Goal: Task Accomplishment & Management: Use online tool/utility

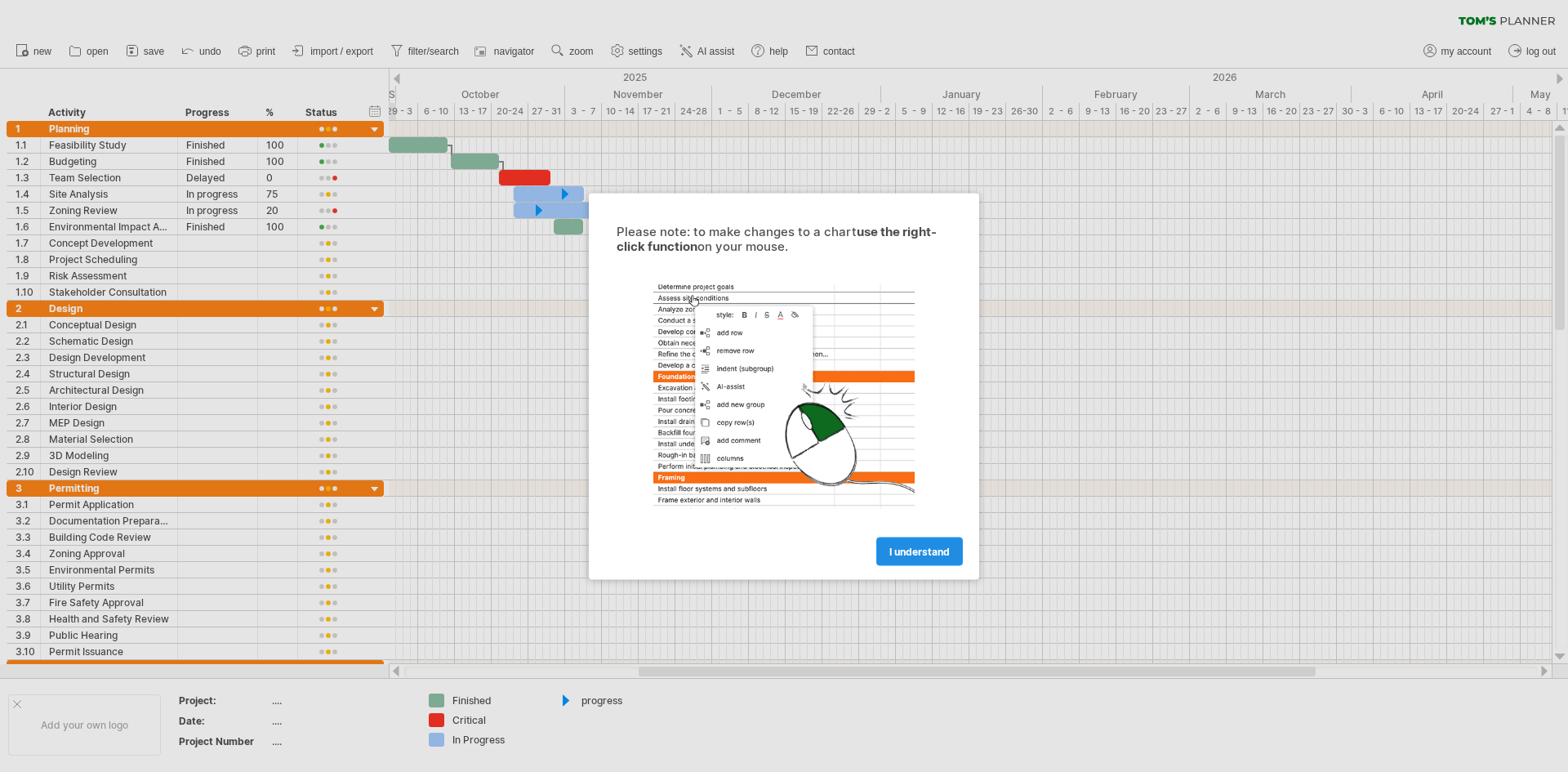
click at [918, 550] on span "I understand" at bounding box center [919, 550] width 61 height 12
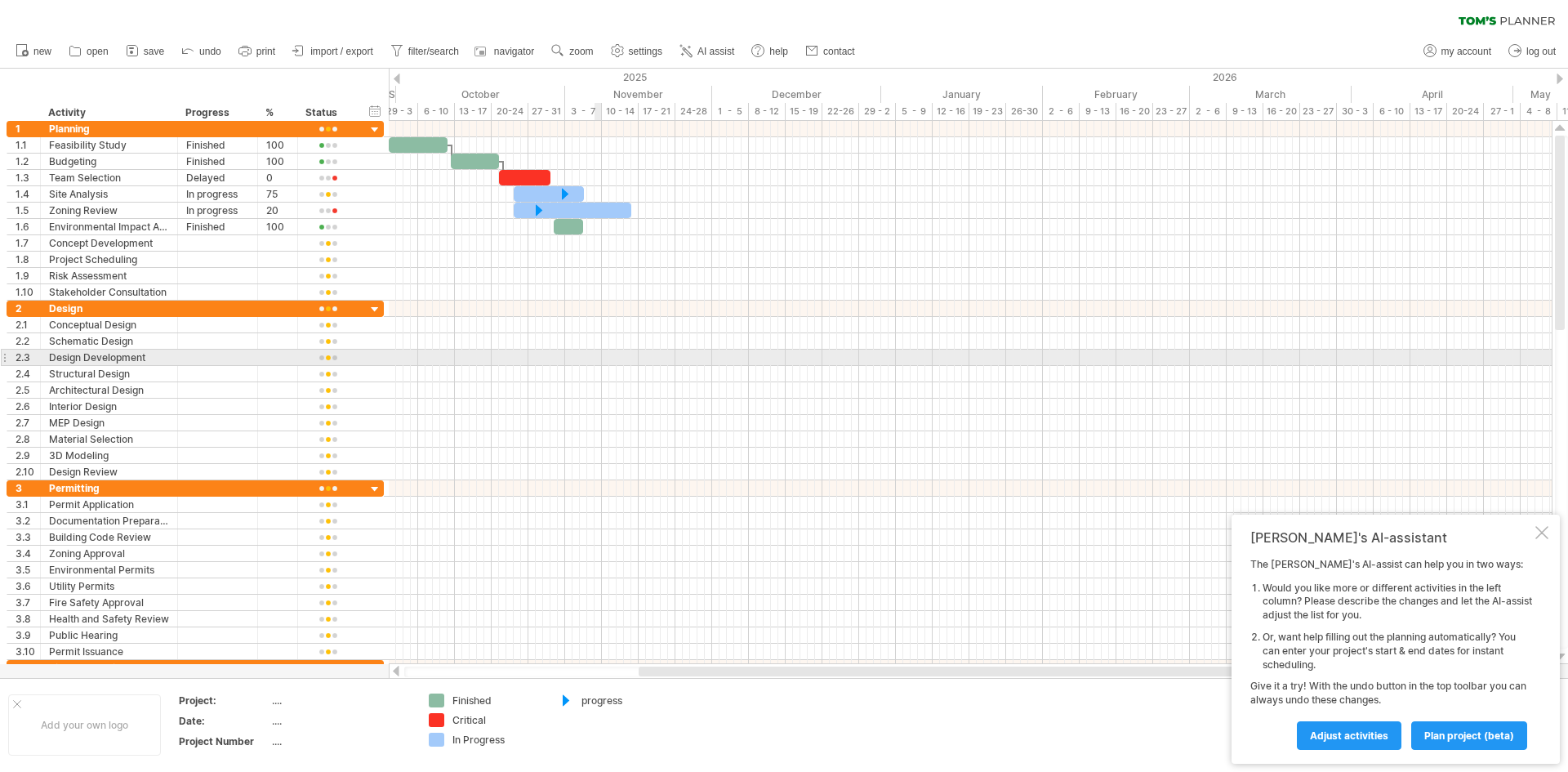
click at [582, 356] on div at bounding box center [970, 357] width 1164 height 16
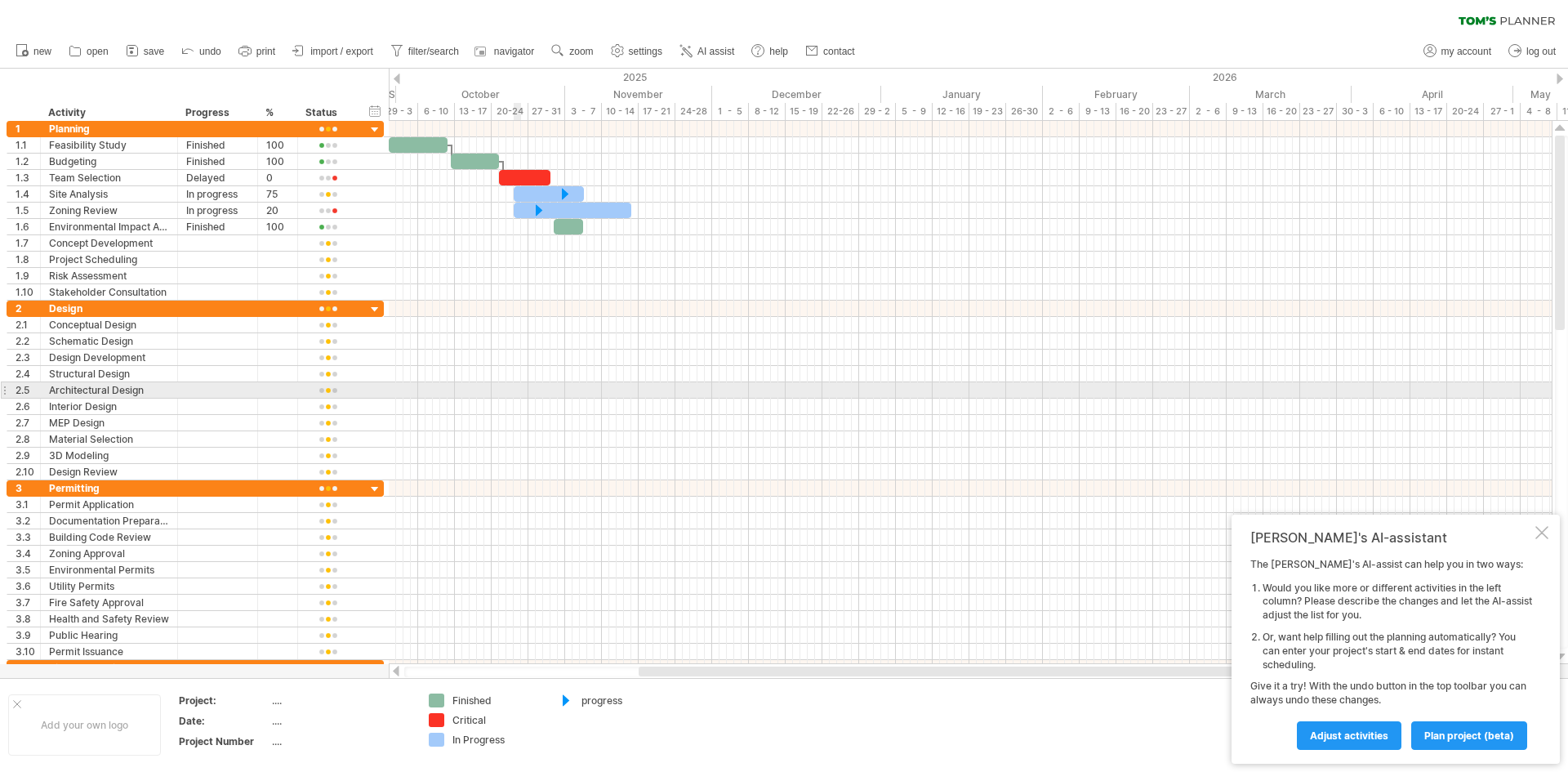
click at [514, 397] on div at bounding box center [970, 389] width 1164 height 16
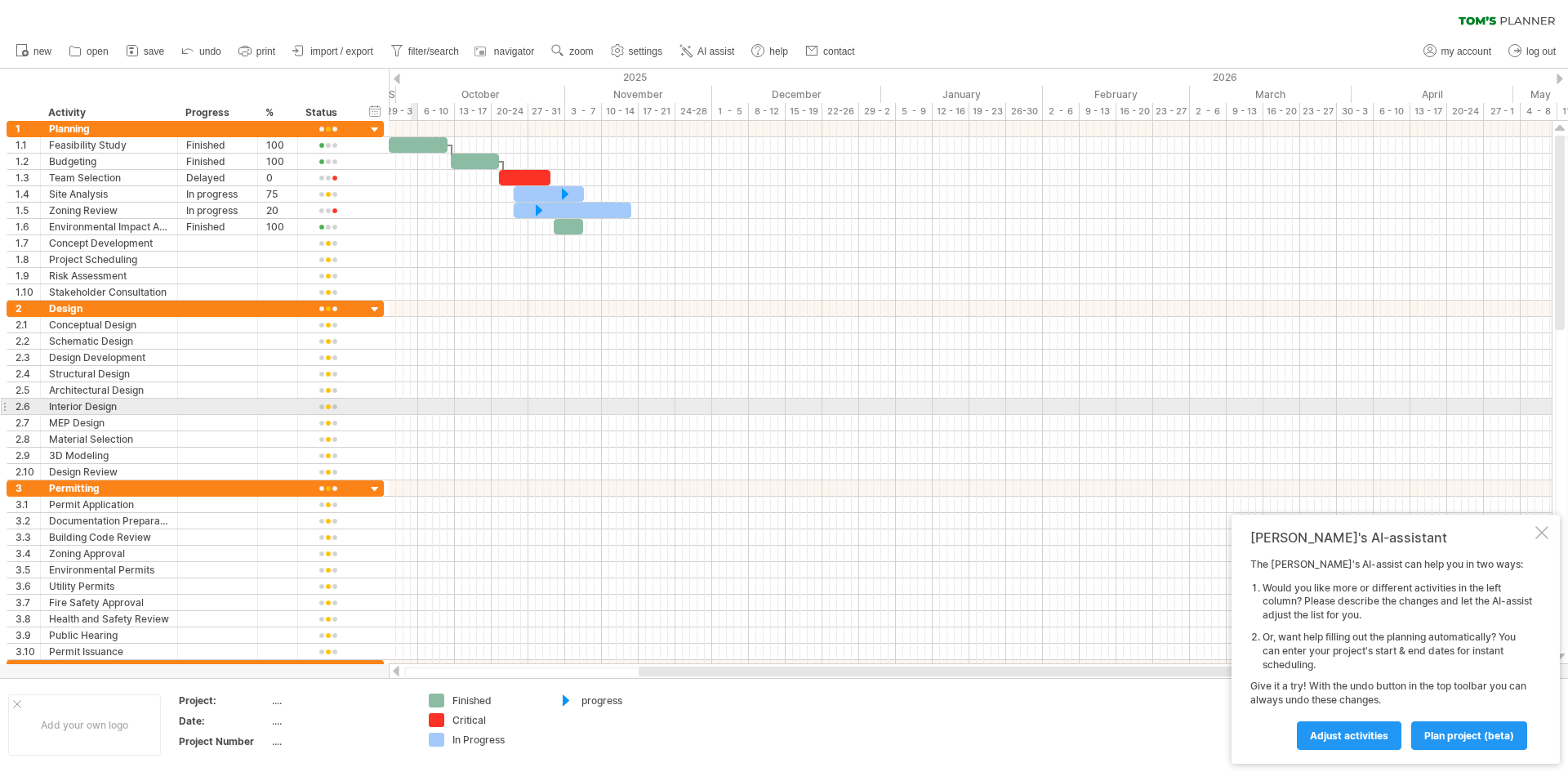
drag, startPoint x: 412, startPoint y: 414, endPoint x: 319, endPoint y: 405, distance: 93.4
click at [410, 414] on div at bounding box center [970, 406] width 1164 height 16
click at [186, 400] on div at bounding box center [217, 406] width 63 height 16
click at [186, 400] on input "text" at bounding box center [217, 406] width 63 height 16
click at [489, 400] on div at bounding box center [970, 406] width 1164 height 16
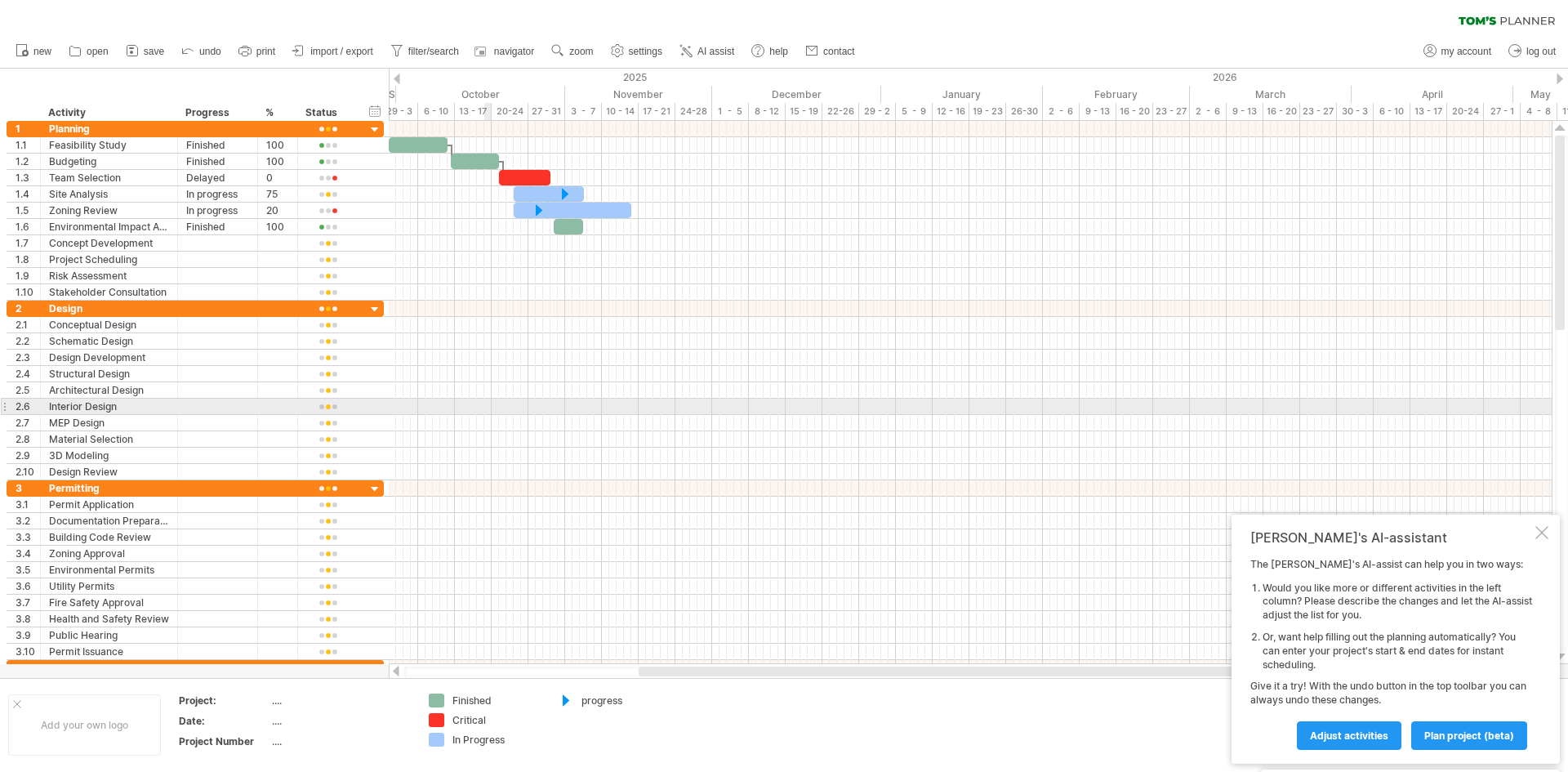
click at [487, 400] on div at bounding box center [970, 406] width 1164 height 16
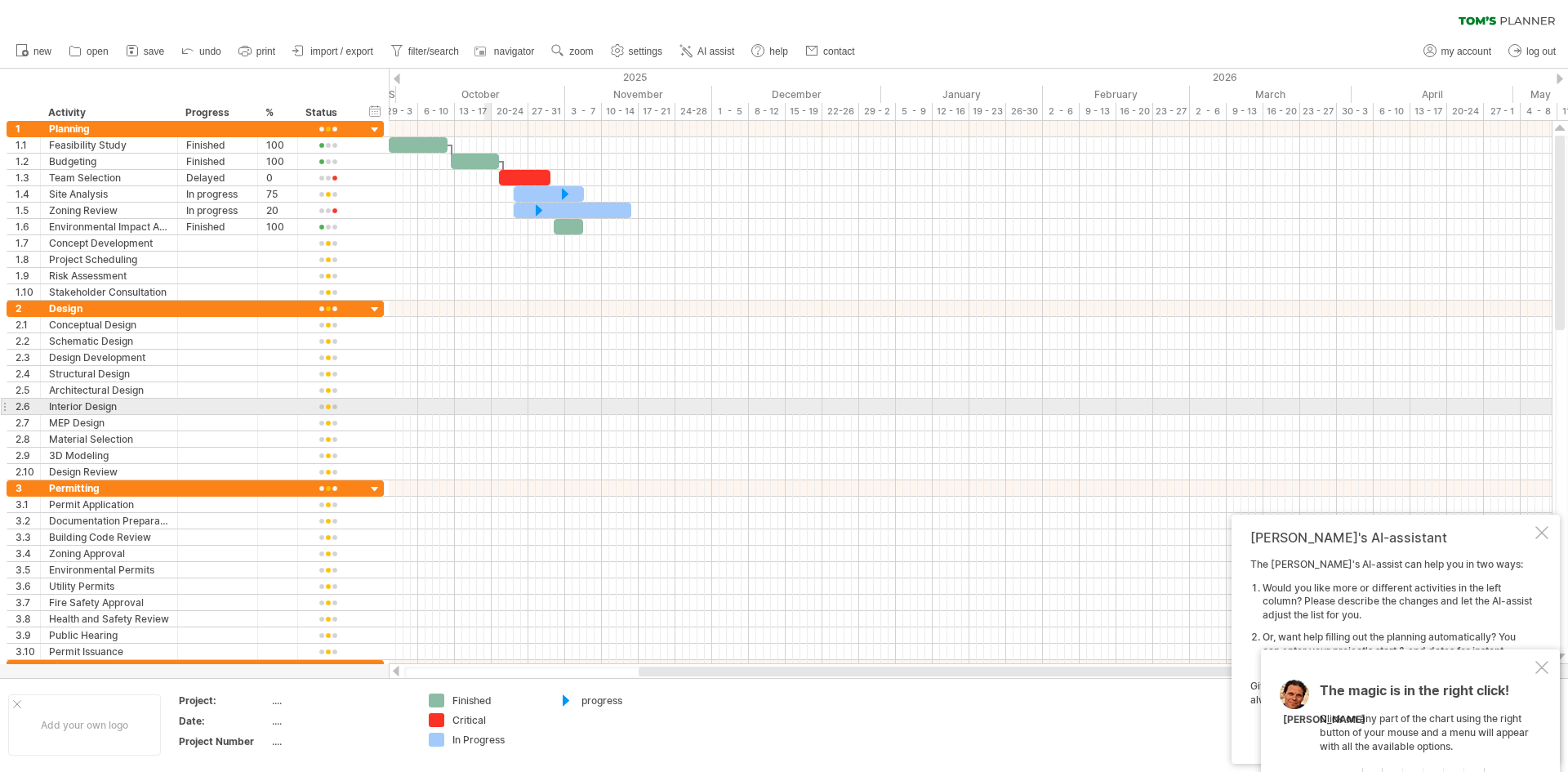
click at [487, 400] on div at bounding box center [970, 406] width 1164 height 16
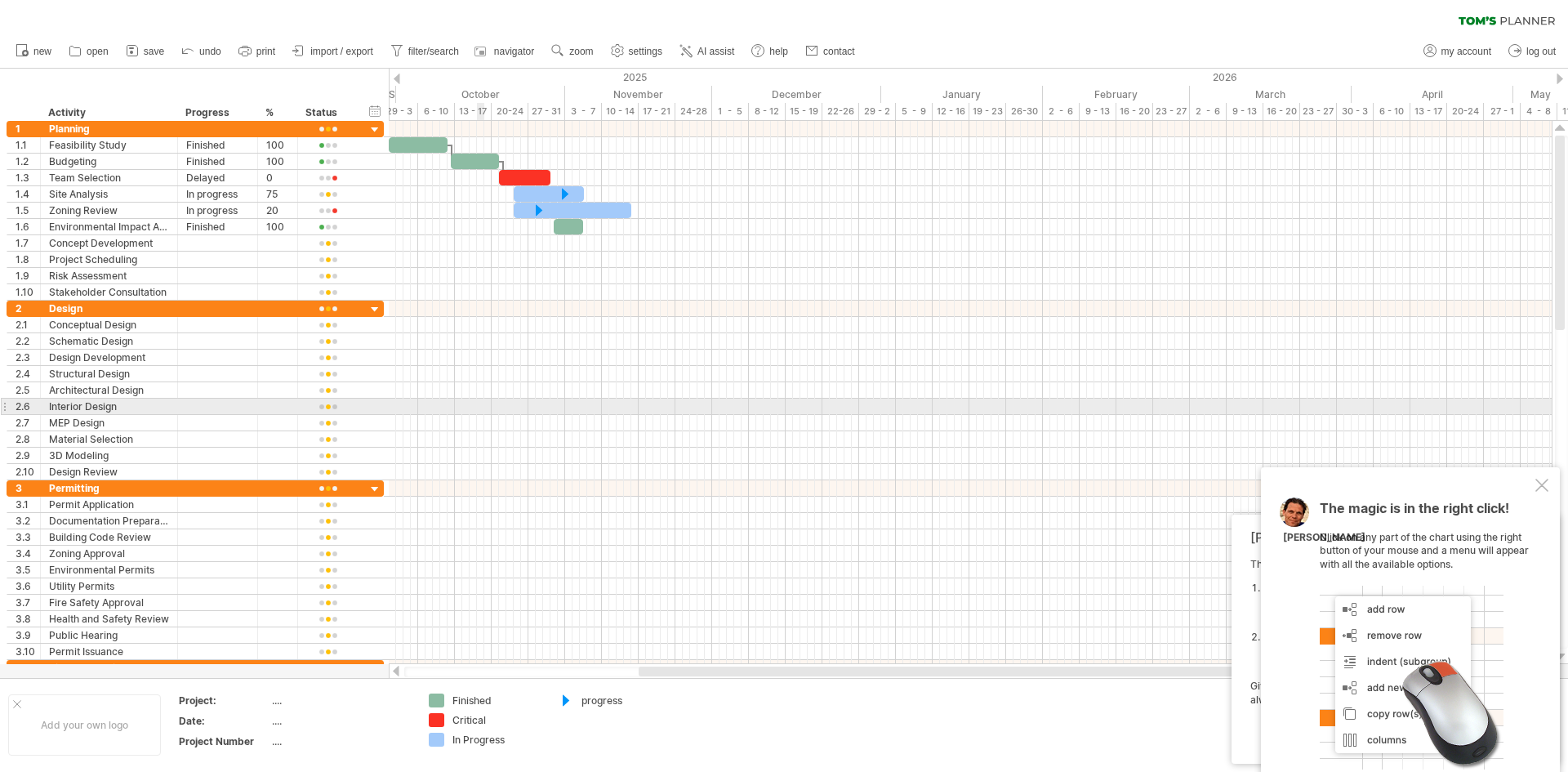
click at [480, 406] on div at bounding box center [970, 406] width 1164 height 16
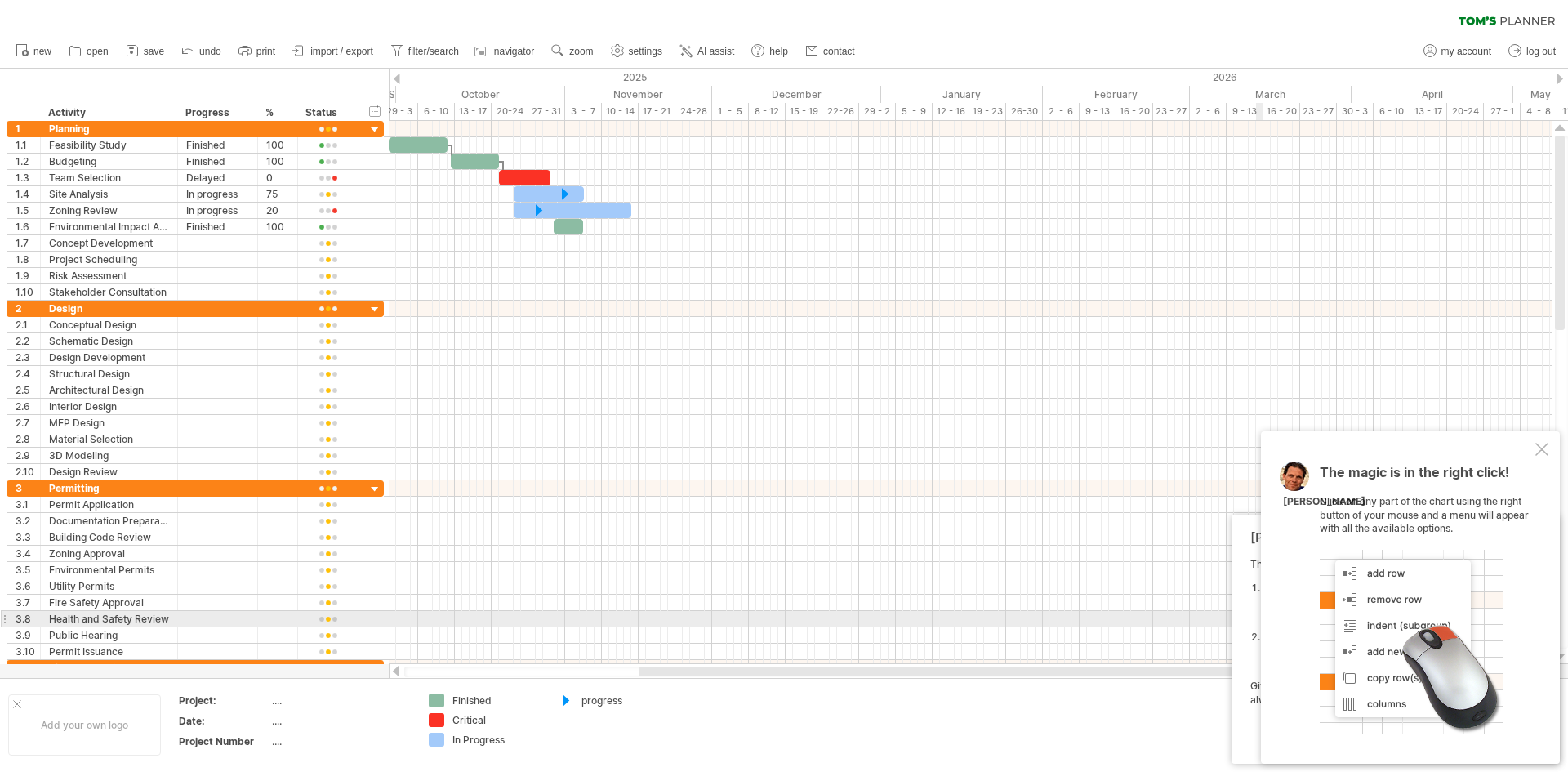
click at [1444, 640] on div at bounding box center [1412, 641] width 183 height 183
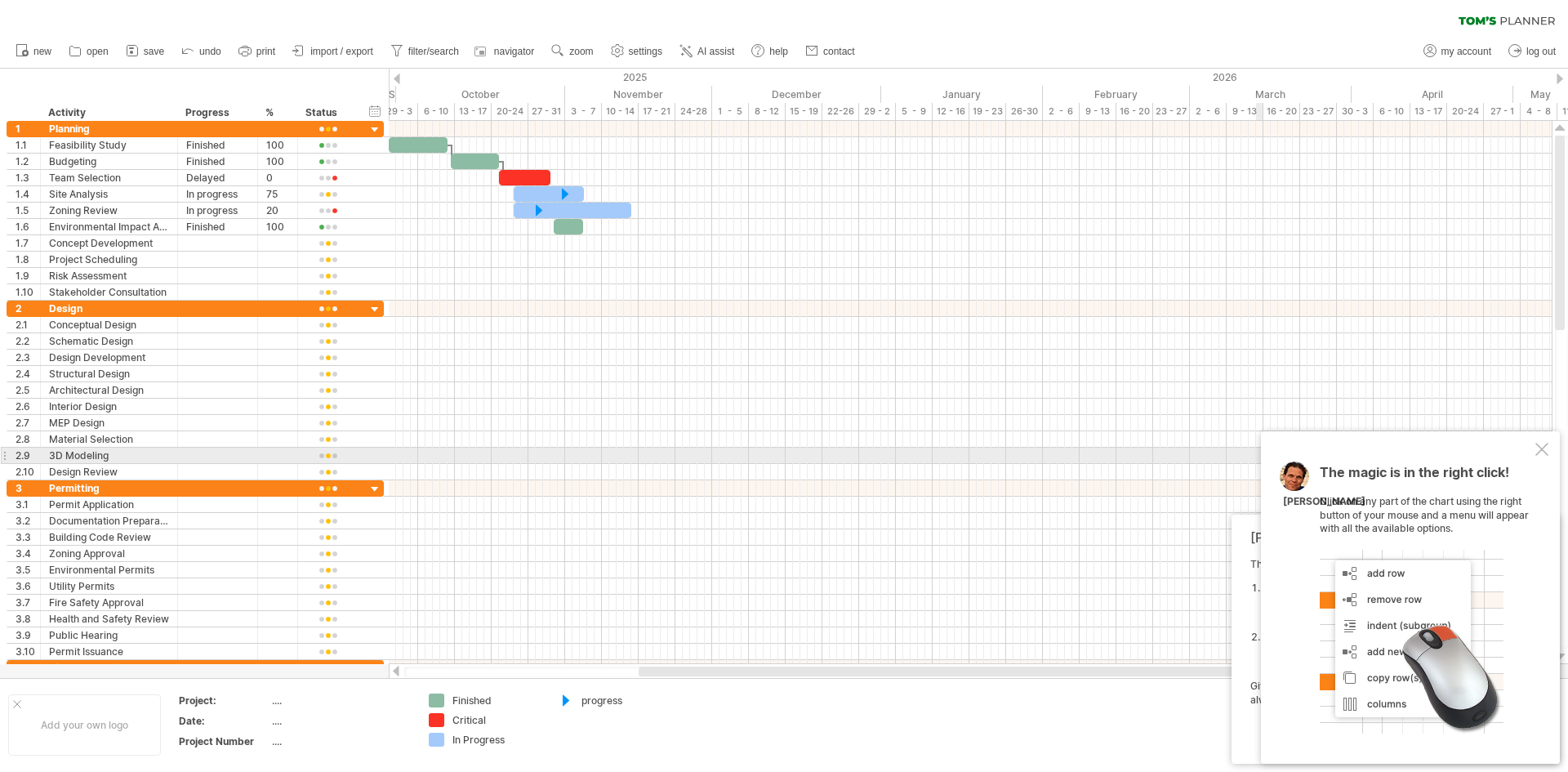
click at [1543, 448] on div at bounding box center [1543, 449] width 13 height 13
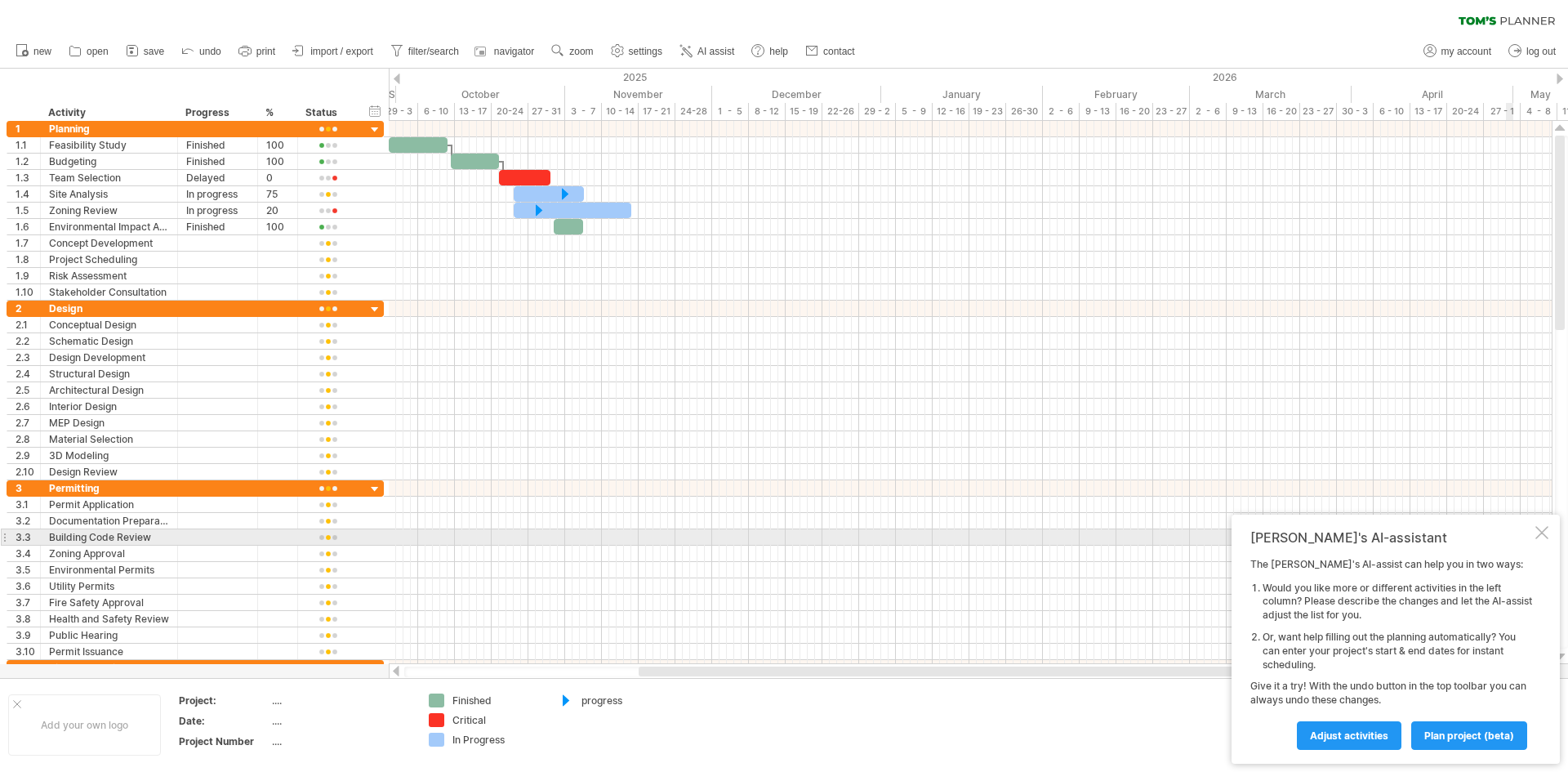
click at [1546, 535] on div at bounding box center [1543, 532] width 13 height 13
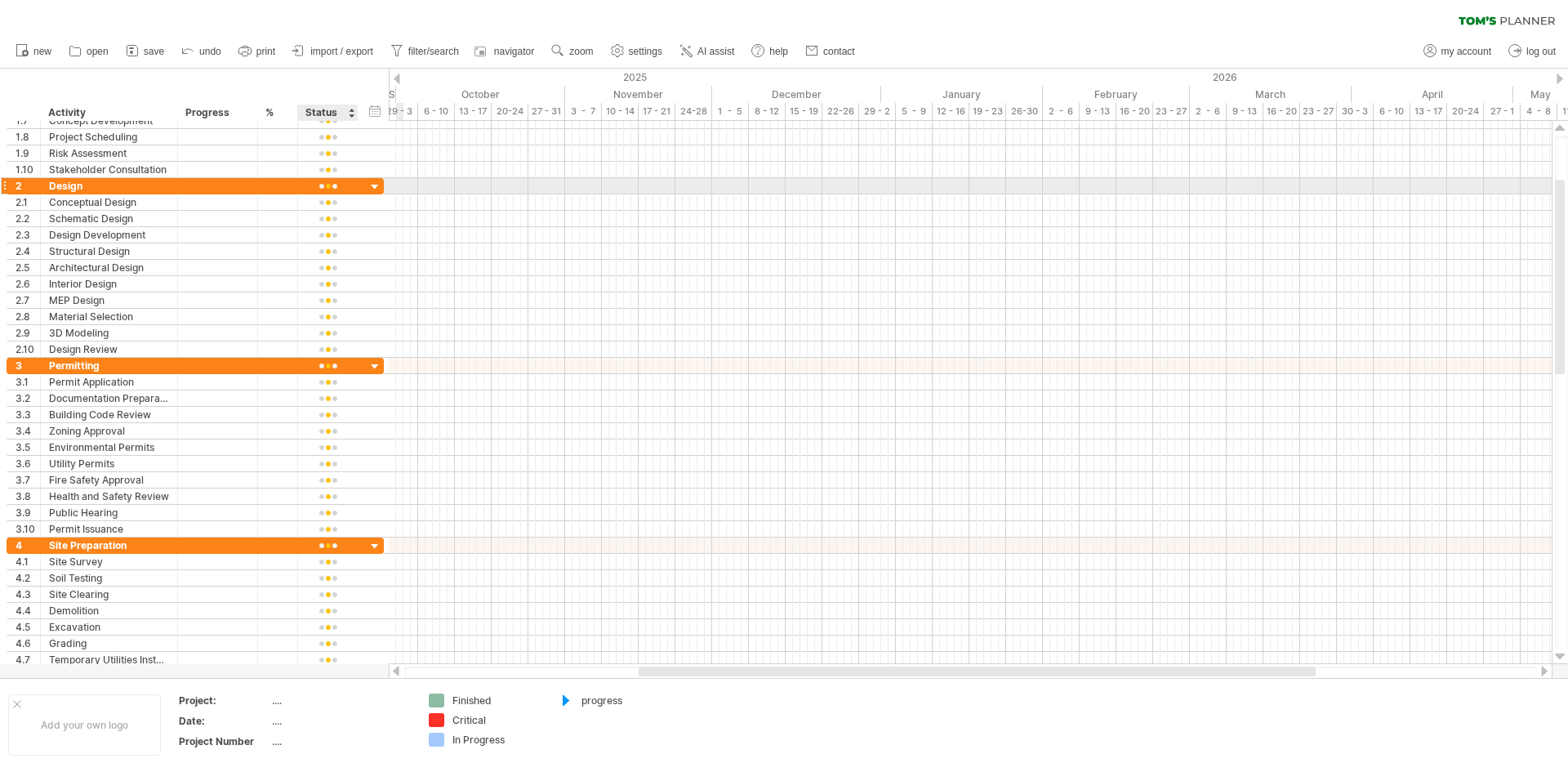
click at [375, 182] on div at bounding box center [375, 187] width 16 height 16
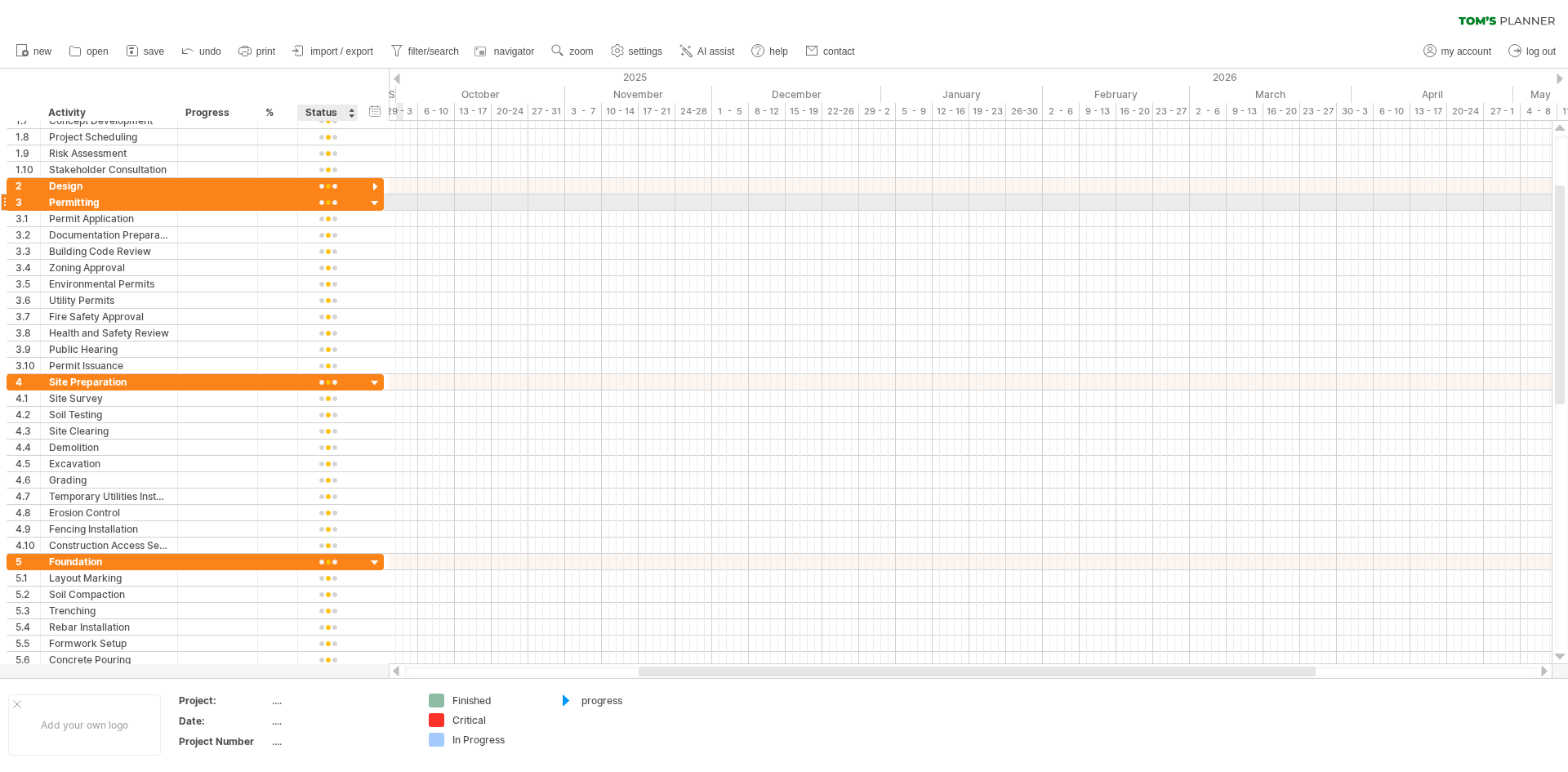
click at [374, 197] on div at bounding box center [375, 203] width 16 height 16
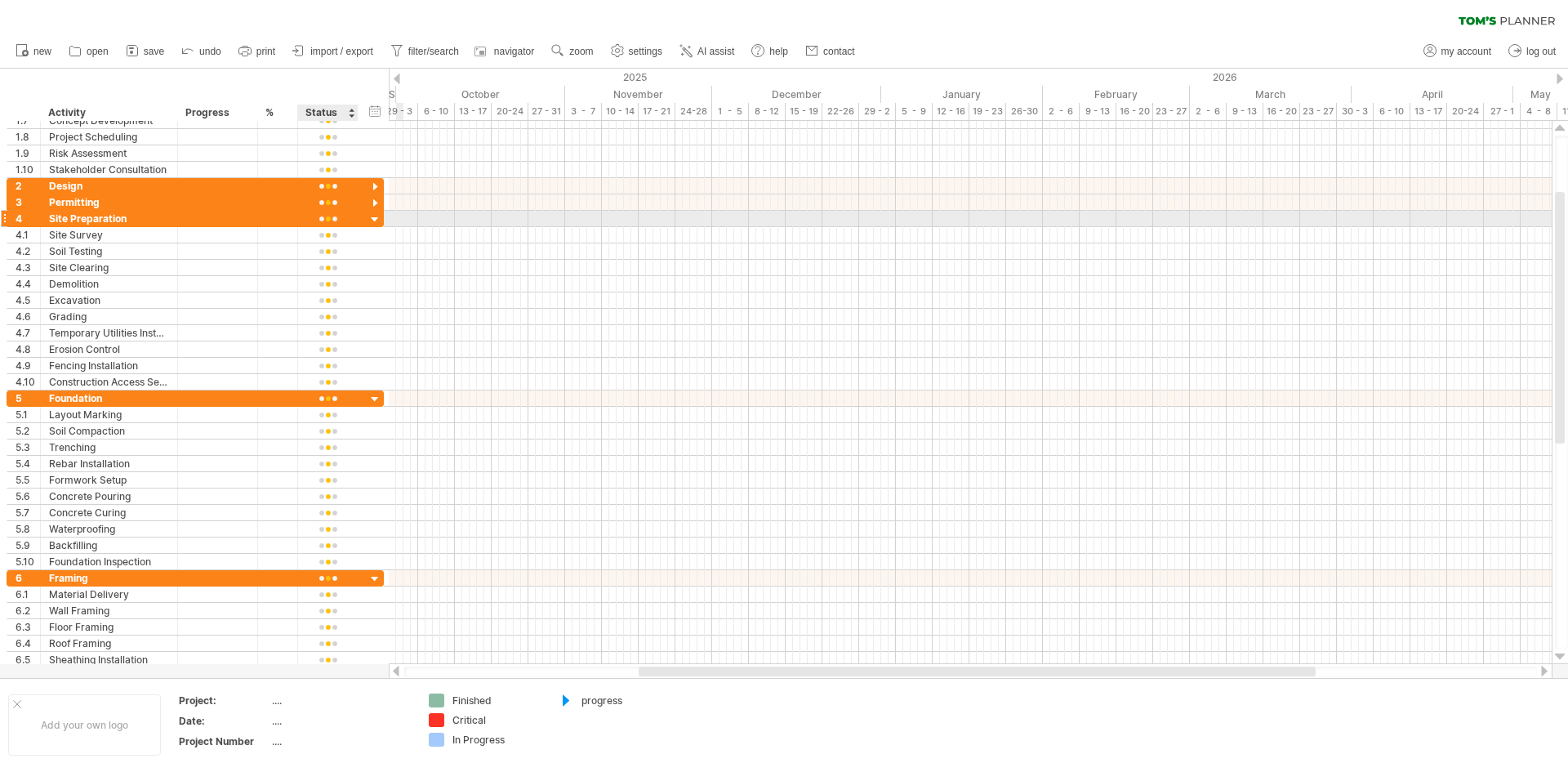
click at [376, 218] on div at bounding box center [375, 220] width 16 height 16
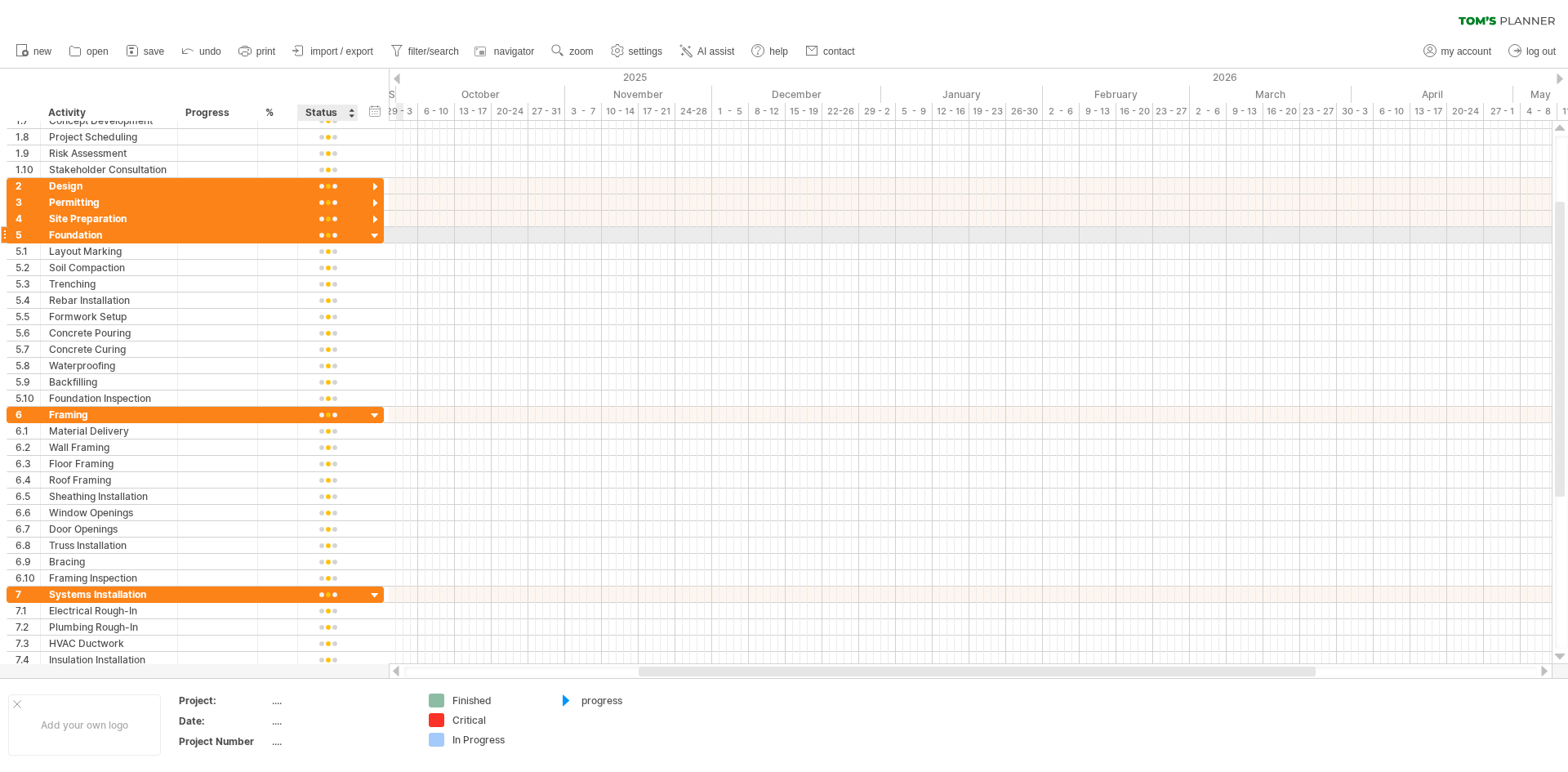
click at [375, 235] on div at bounding box center [375, 236] width 16 height 16
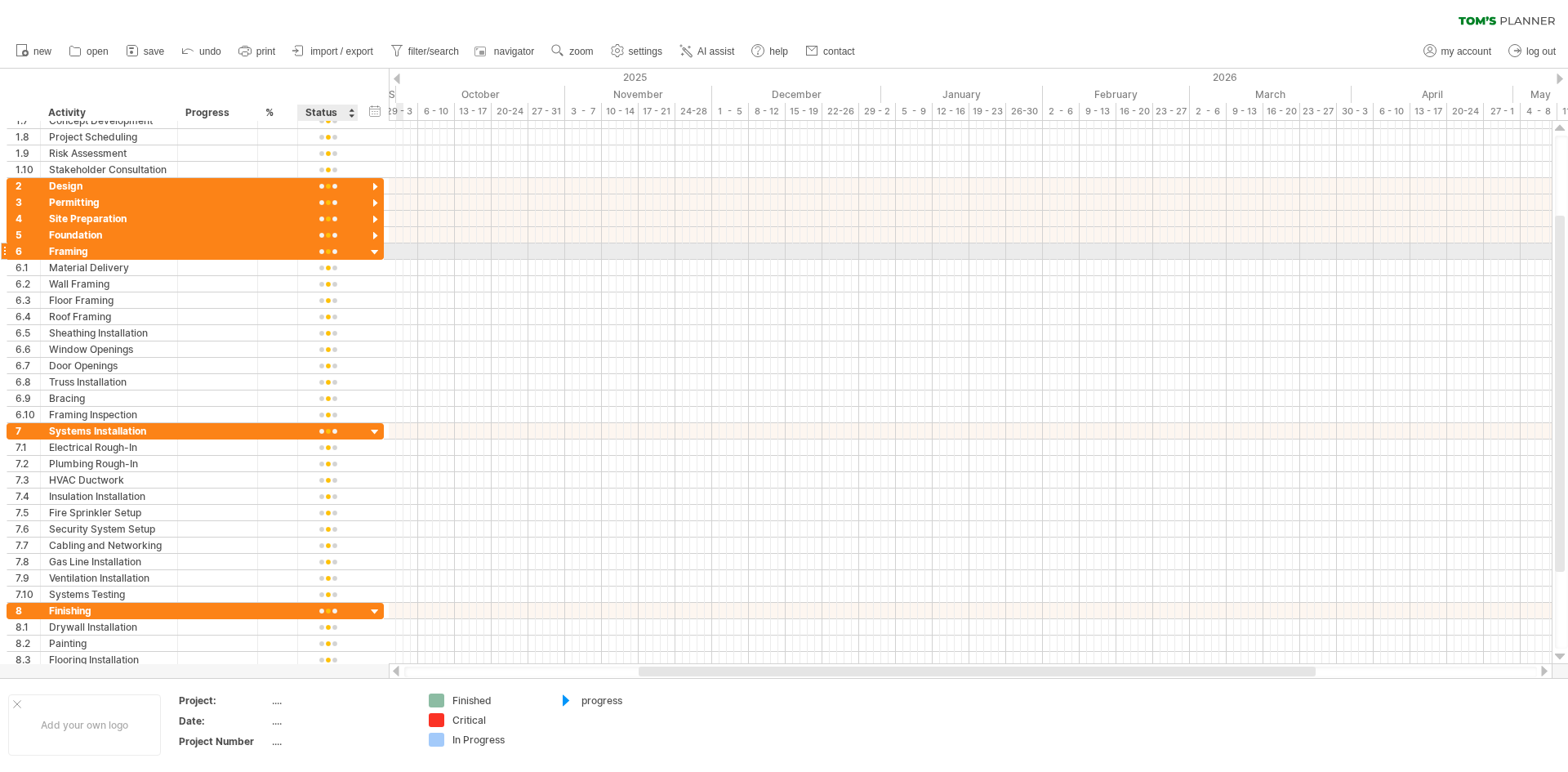
click at [373, 251] on div at bounding box center [375, 253] width 16 height 16
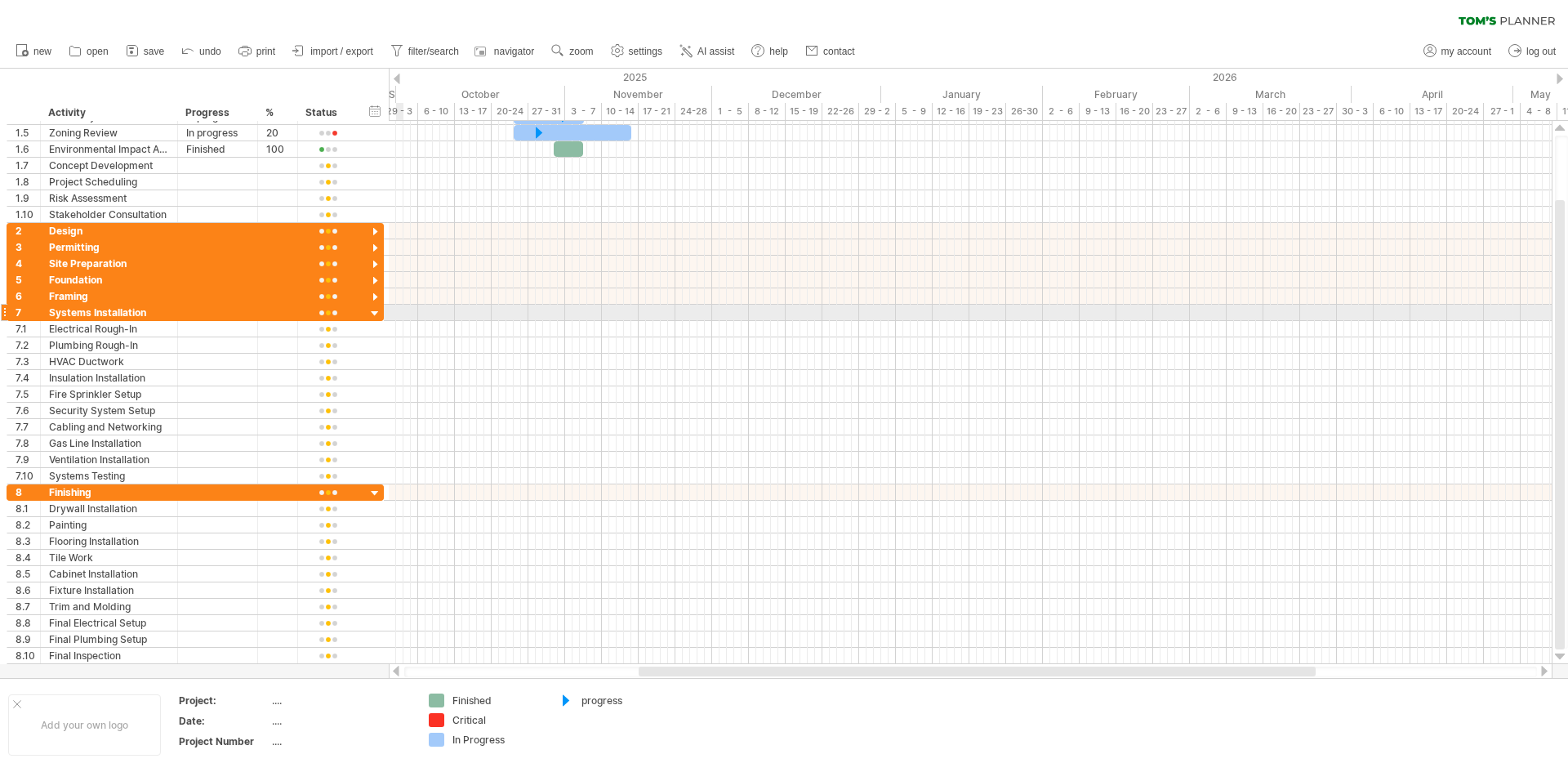
click at [402, 311] on div at bounding box center [970, 312] width 1164 height 16
click at [452, 318] on div at bounding box center [970, 312] width 1164 height 16
click at [476, 295] on div at bounding box center [970, 296] width 1164 height 16
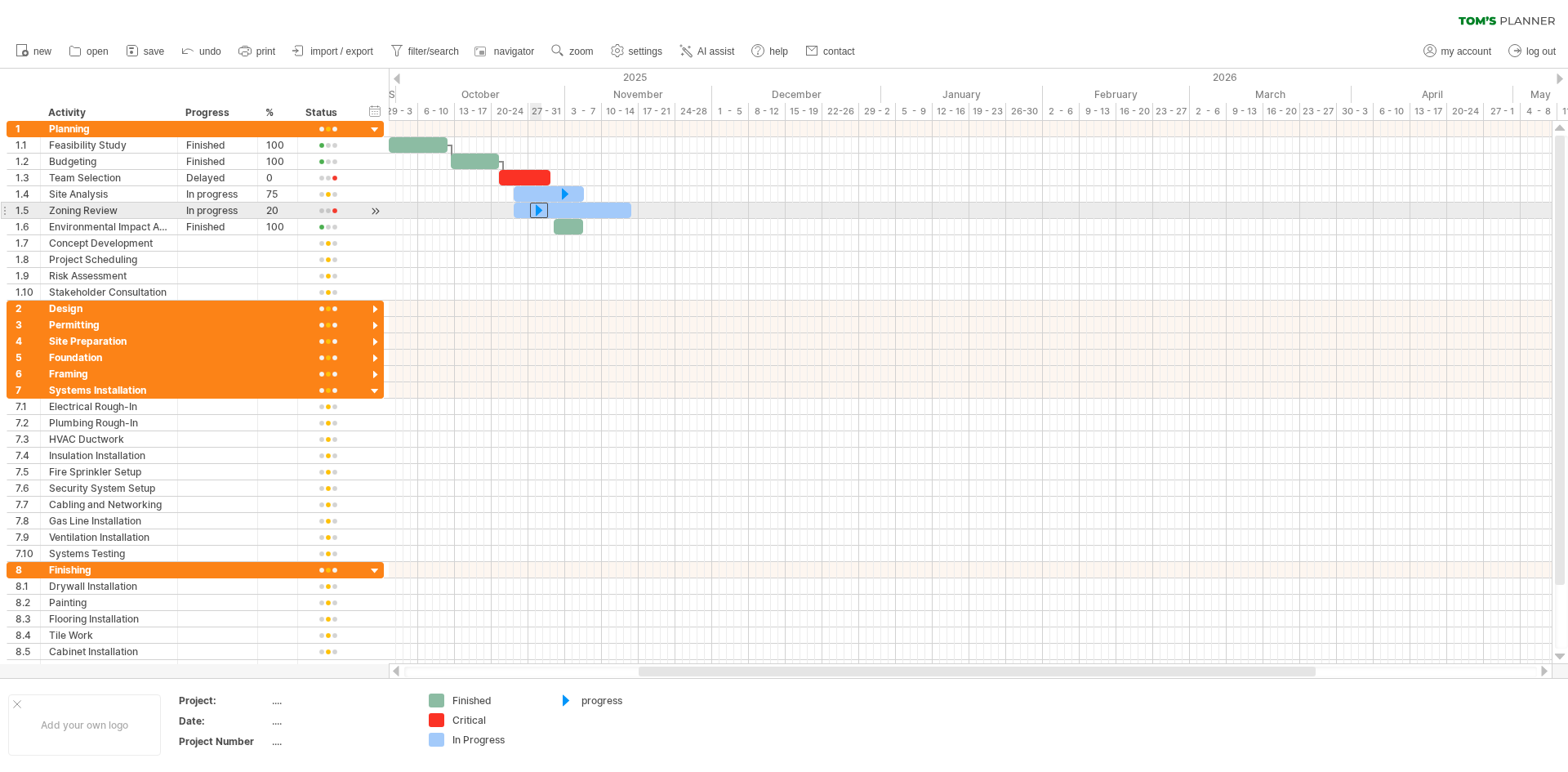
click at [540, 210] on div at bounding box center [538, 210] width 18 height 16
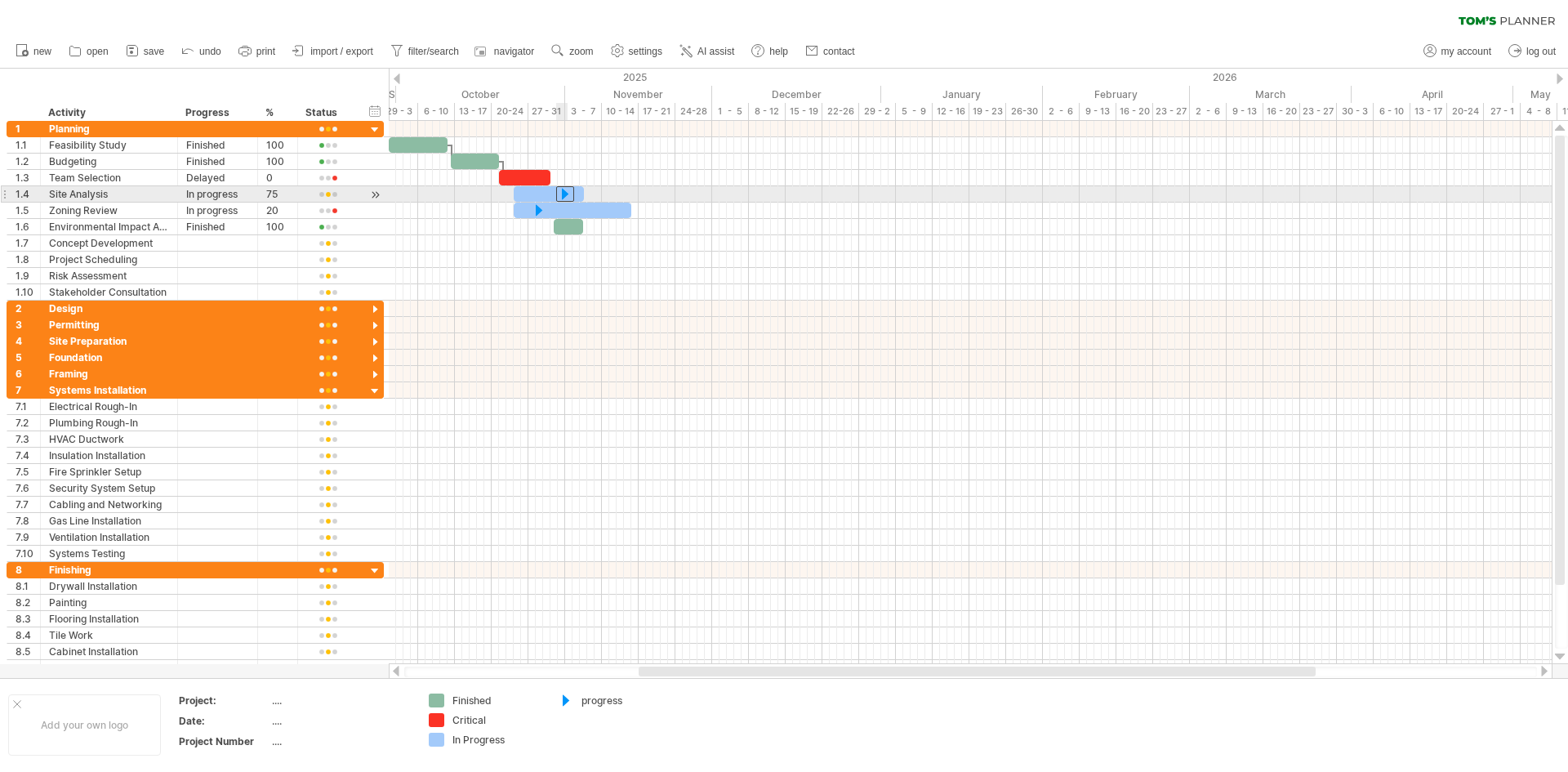
click at [564, 190] on div at bounding box center [564, 194] width 18 height 16
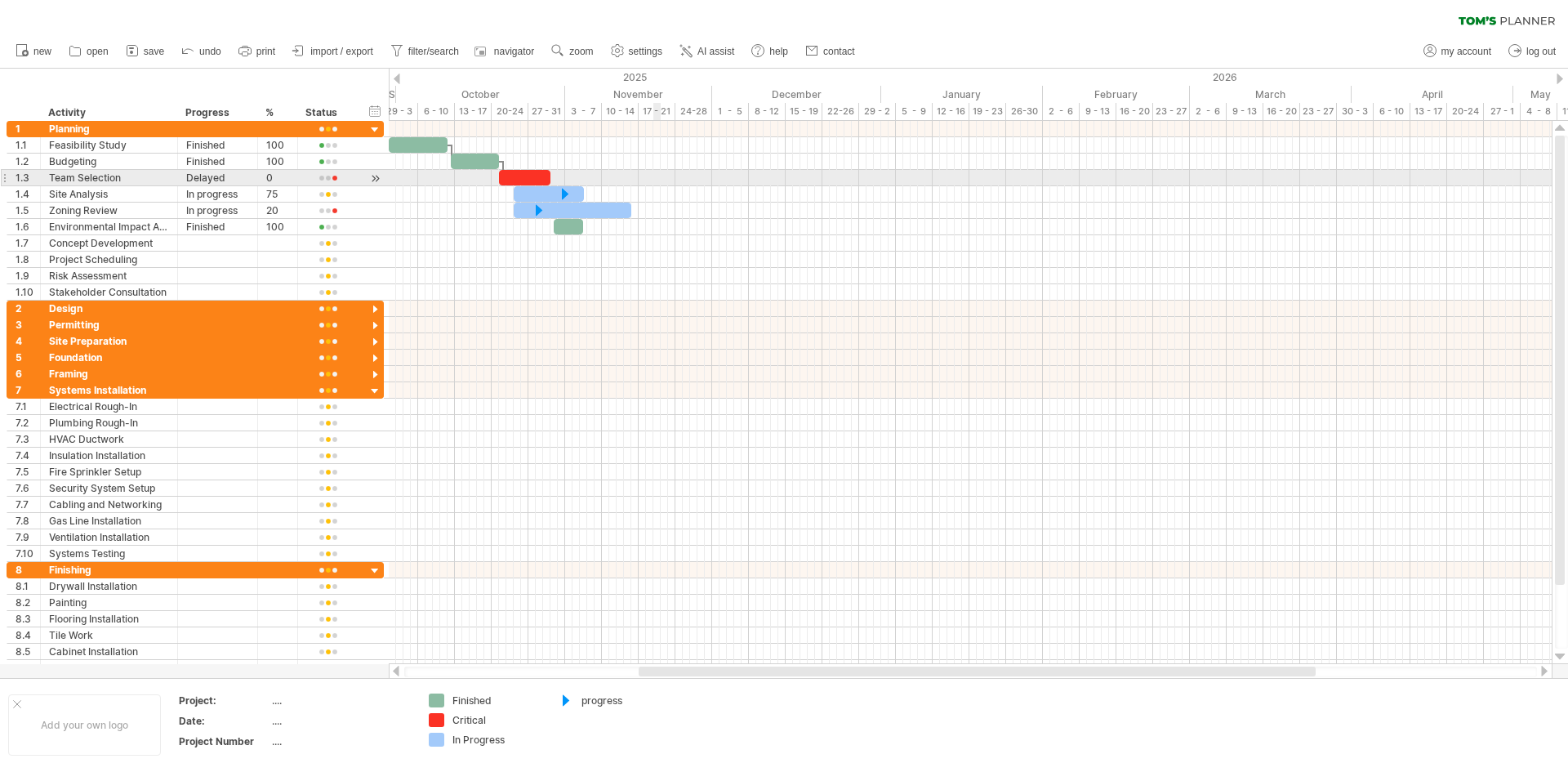
click at [657, 182] on div at bounding box center [970, 178] width 1164 height 16
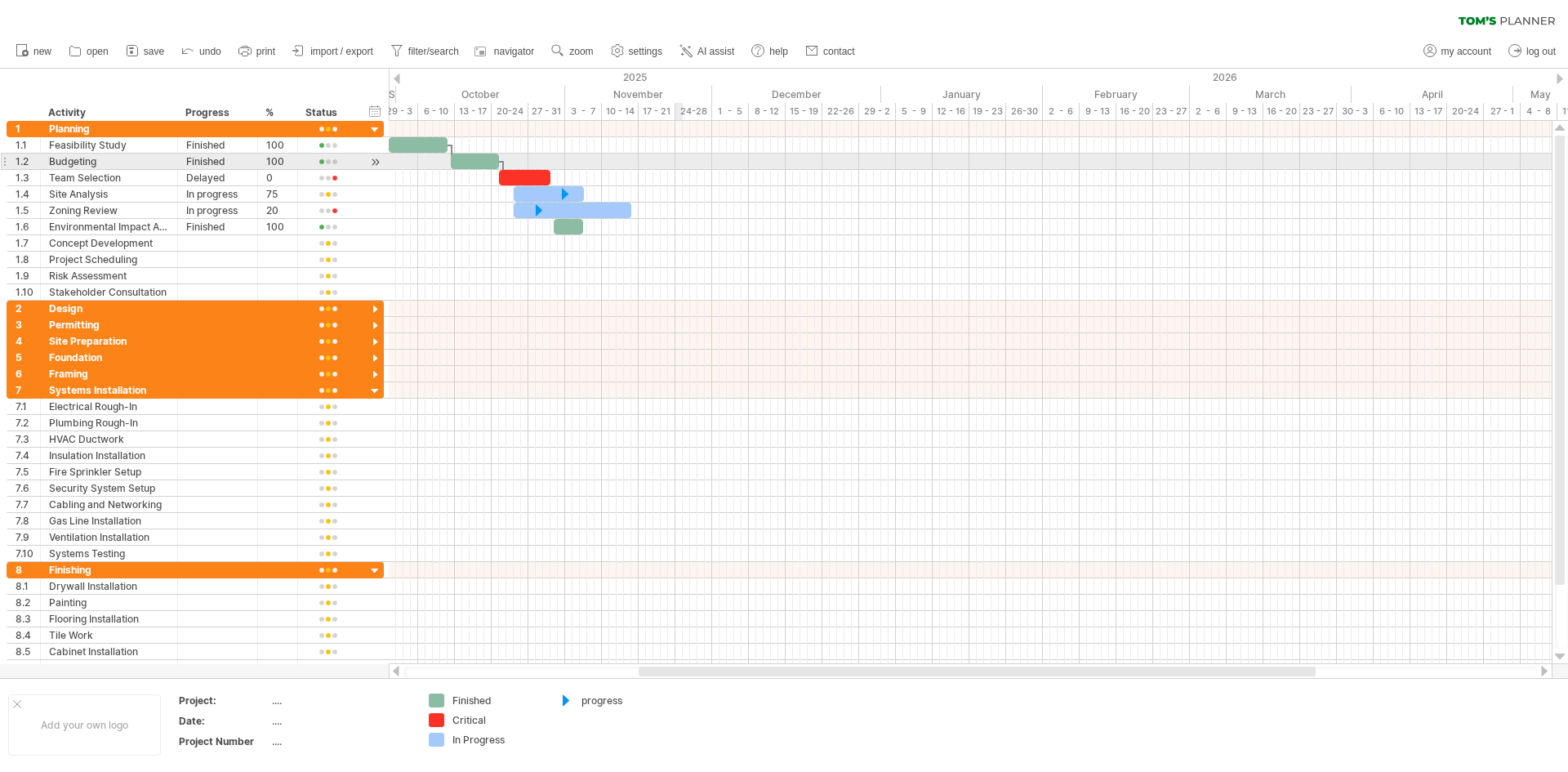
click at [679, 153] on div at bounding box center [970, 161] width 1164 height 16
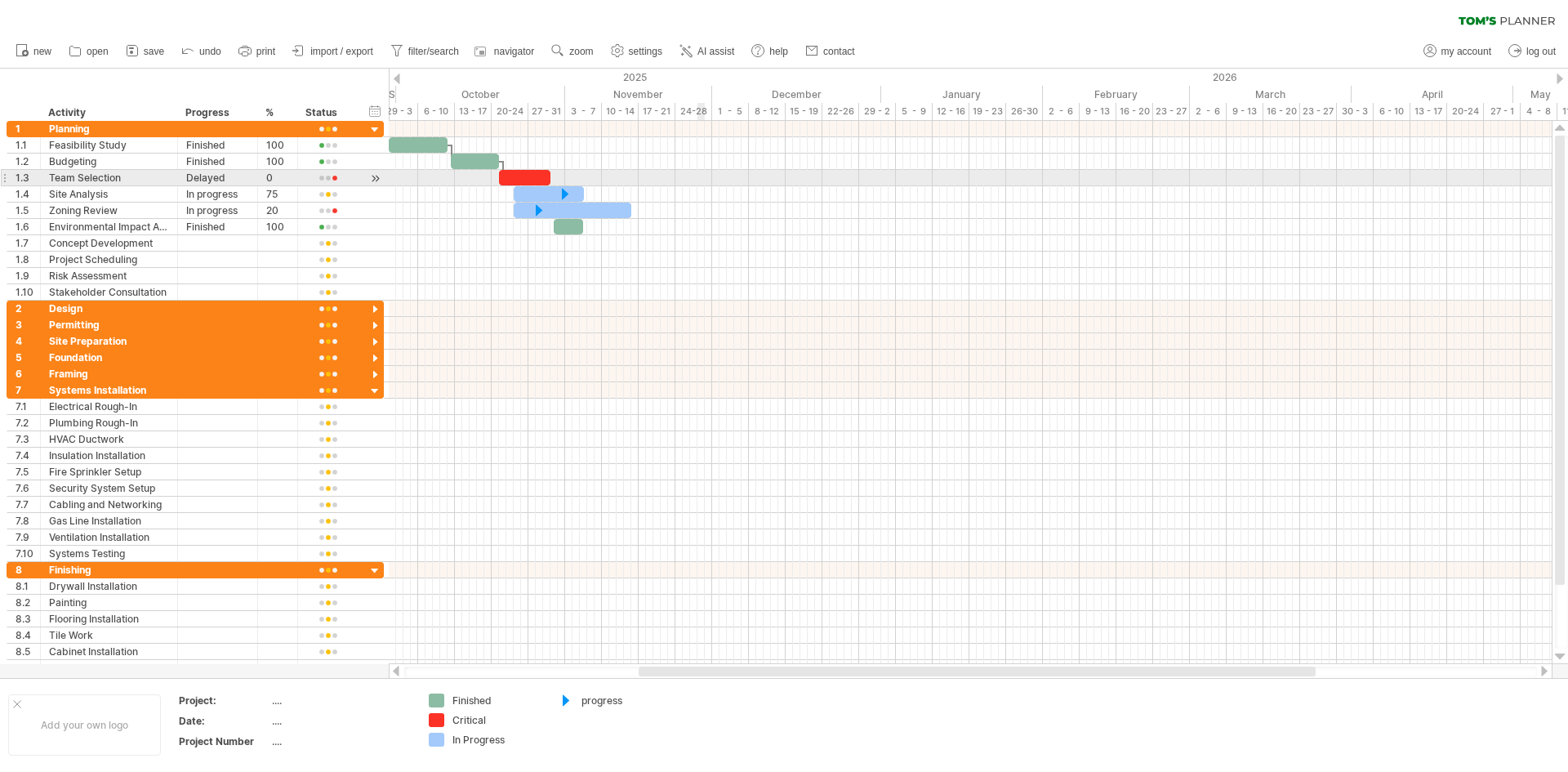
click at [700, 173] on div at bounding box center [970, 178] width 1164 height 16
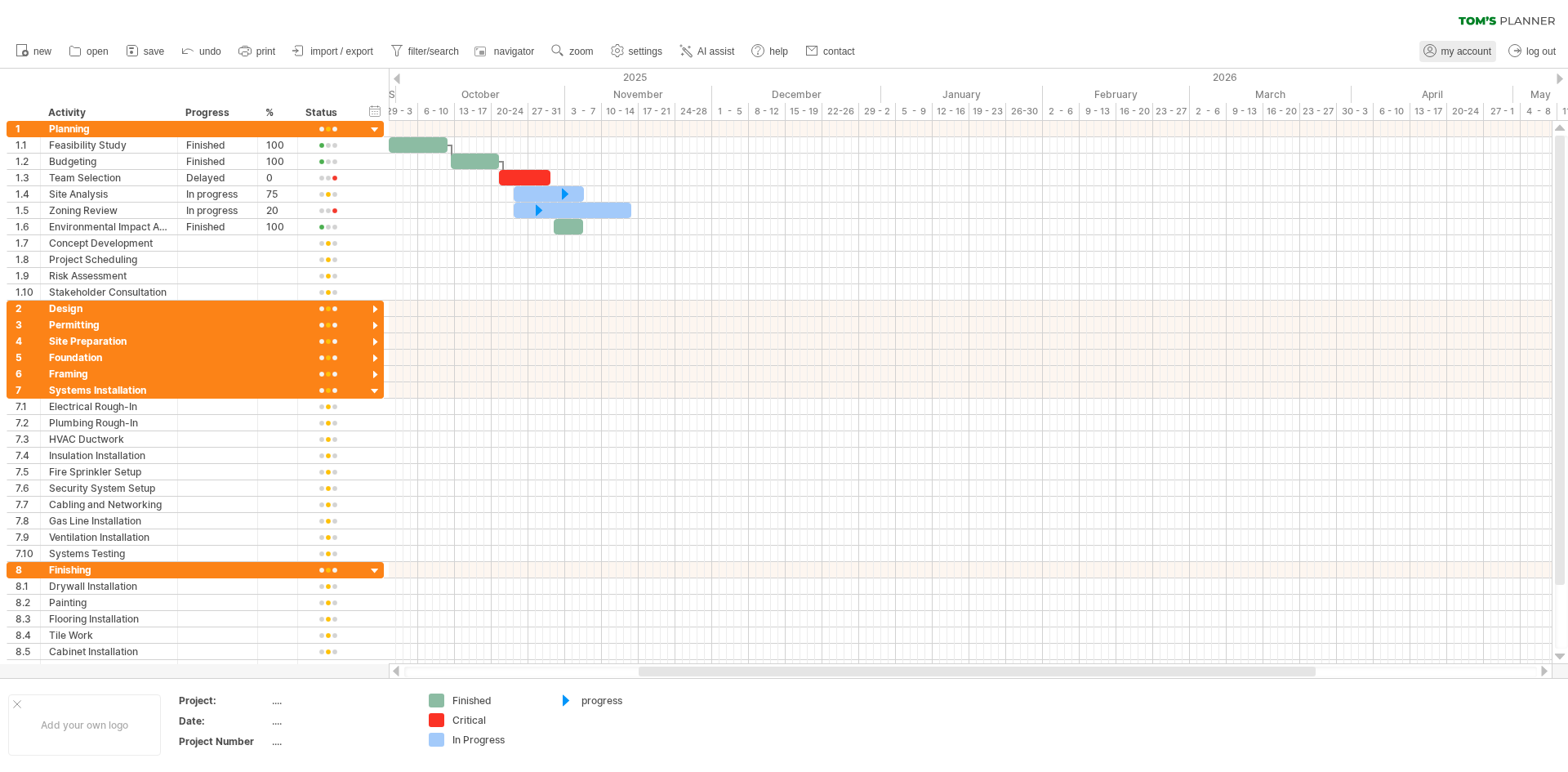
click at [1466, 48] on span "my account" at bounding box center [1466, 51] width 50 height 11
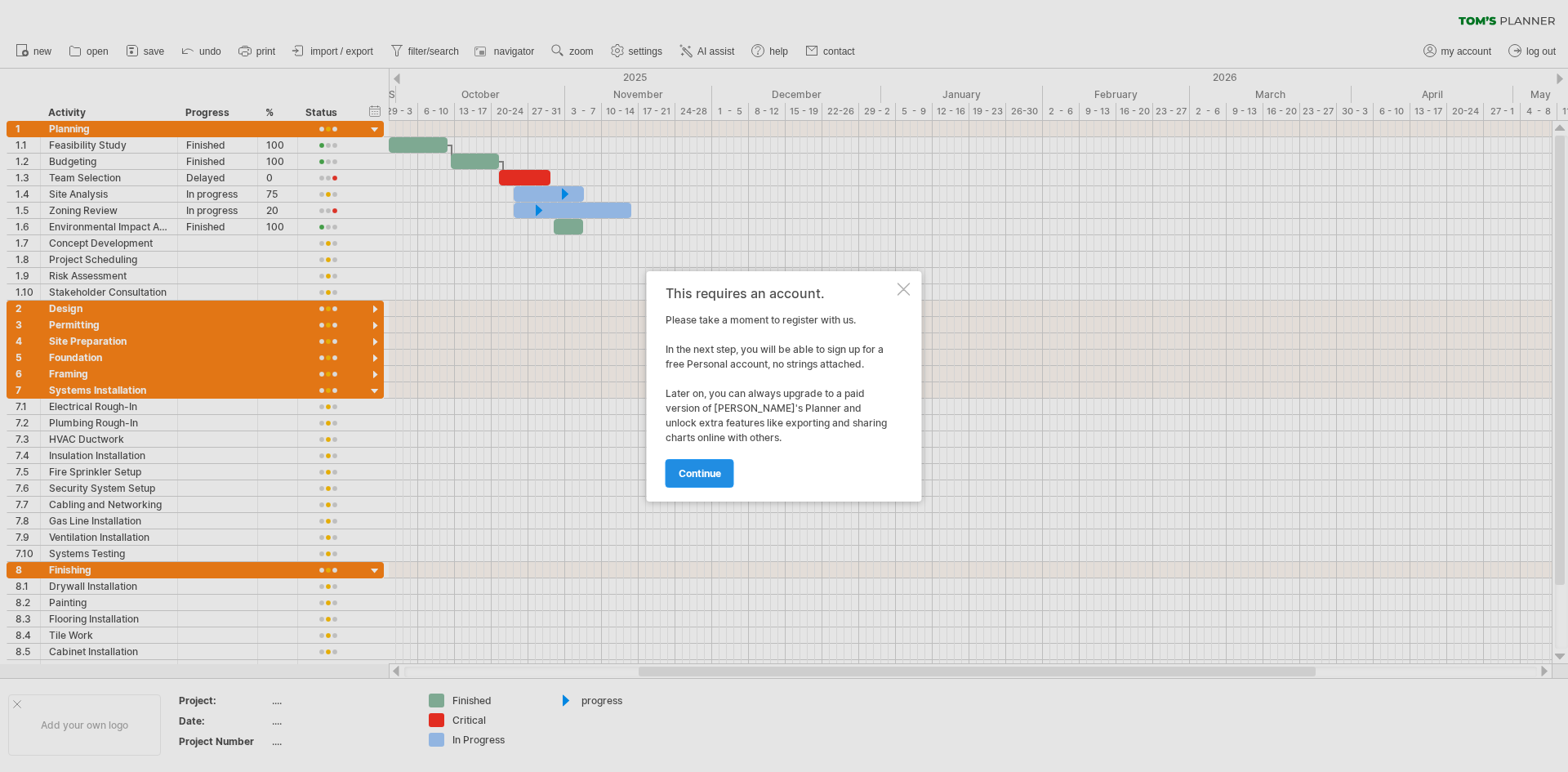
click at [703, 473] on span "continue" at bounding box center [699, 473] width 42 height 12
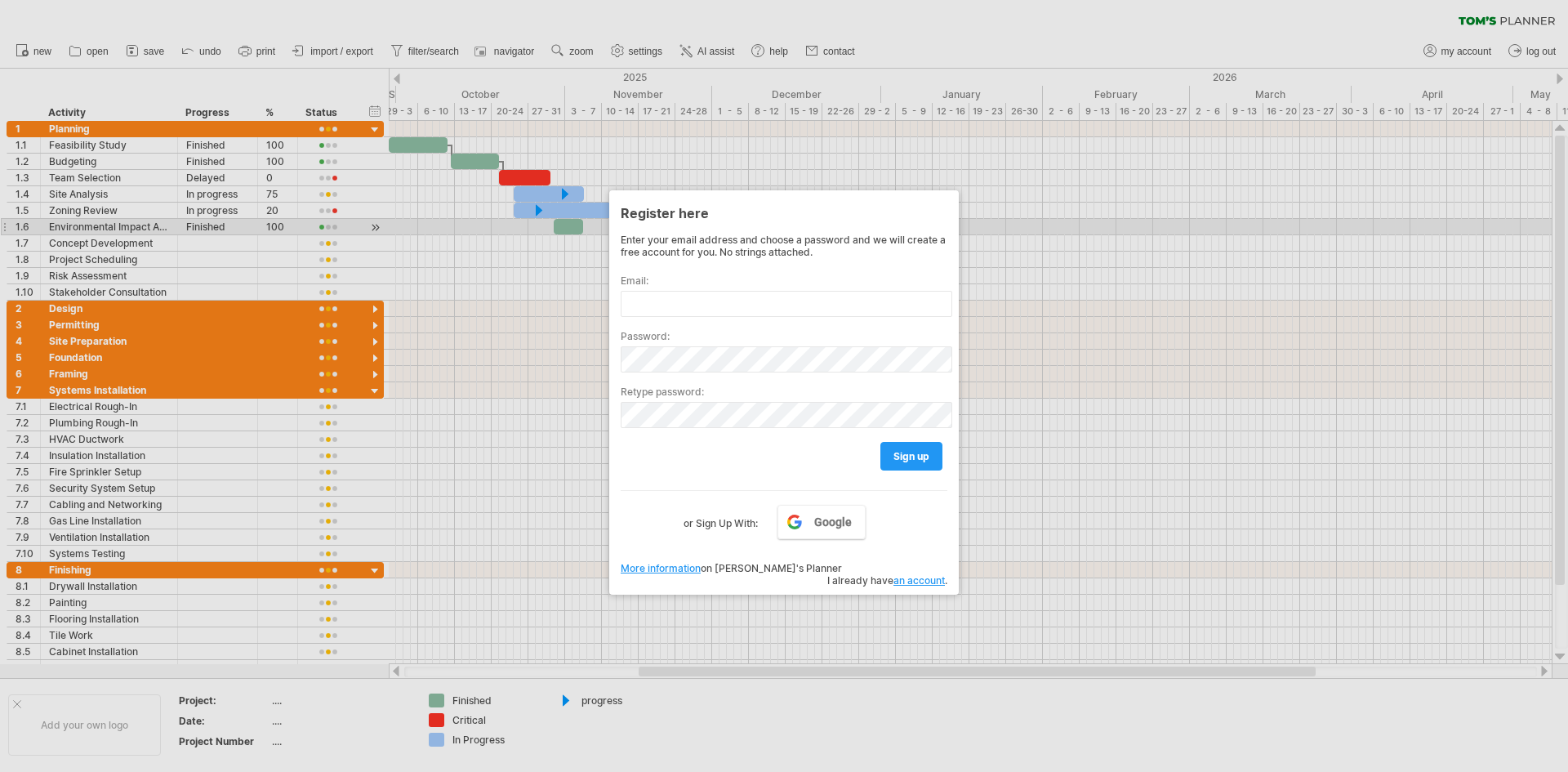
click at [1052, 228] on div at bounding box center [784, 386] width 1568 height 772
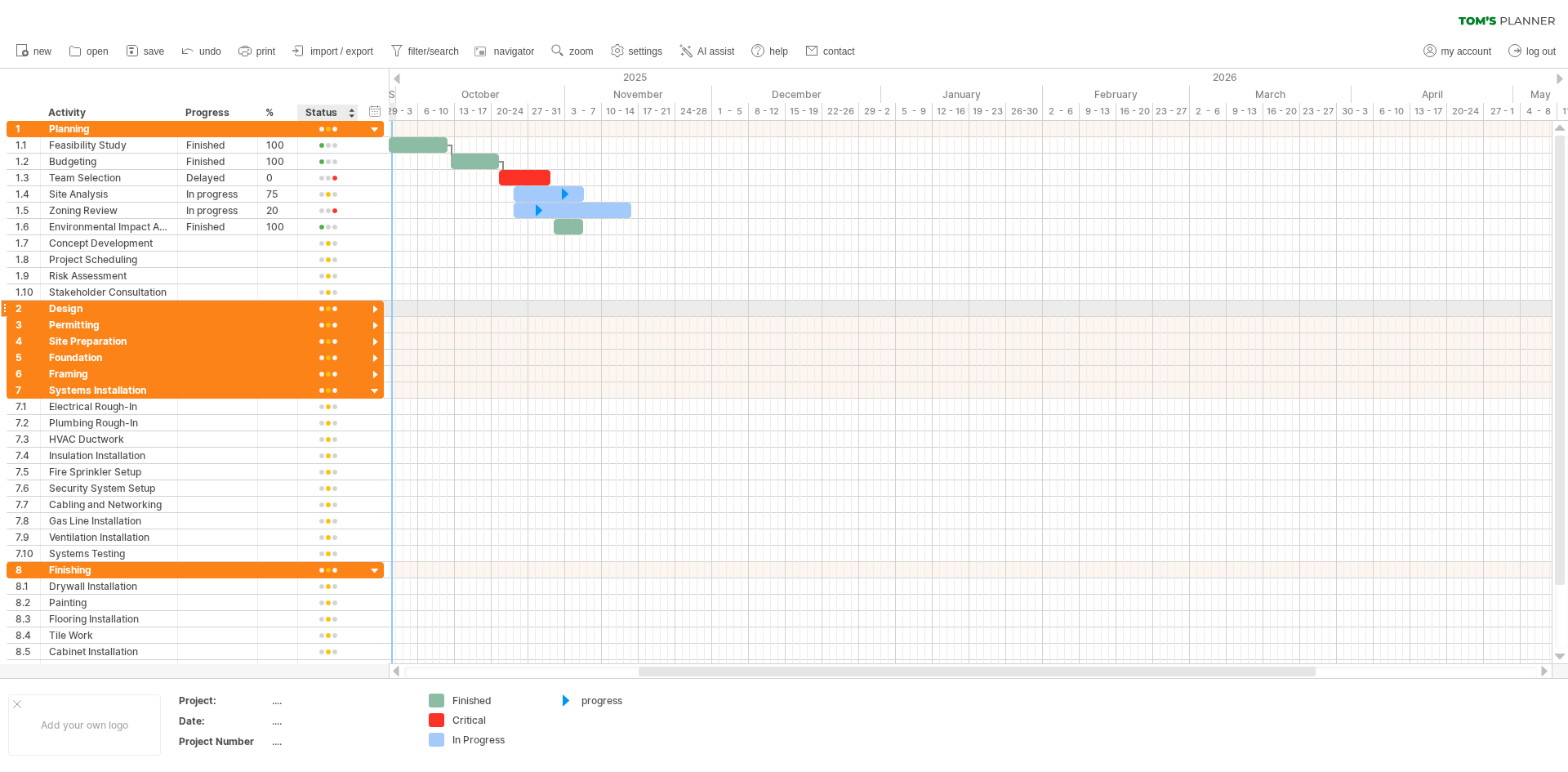
click at [375, 306] on div at bounding box center [375, 310] width 16 height 16
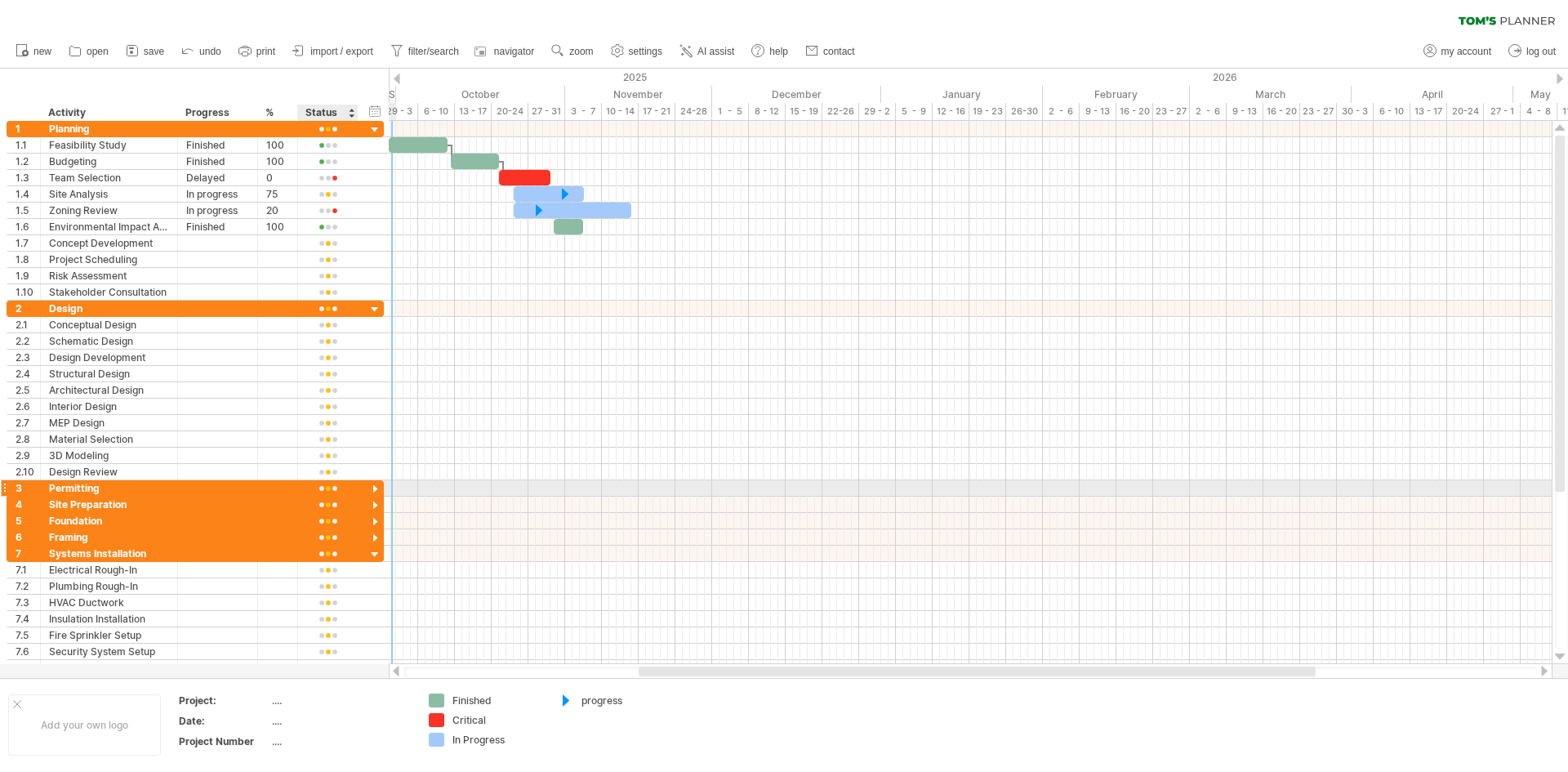
click at [371, 488] on div at bounding box center [375, 489] width 16 height 16
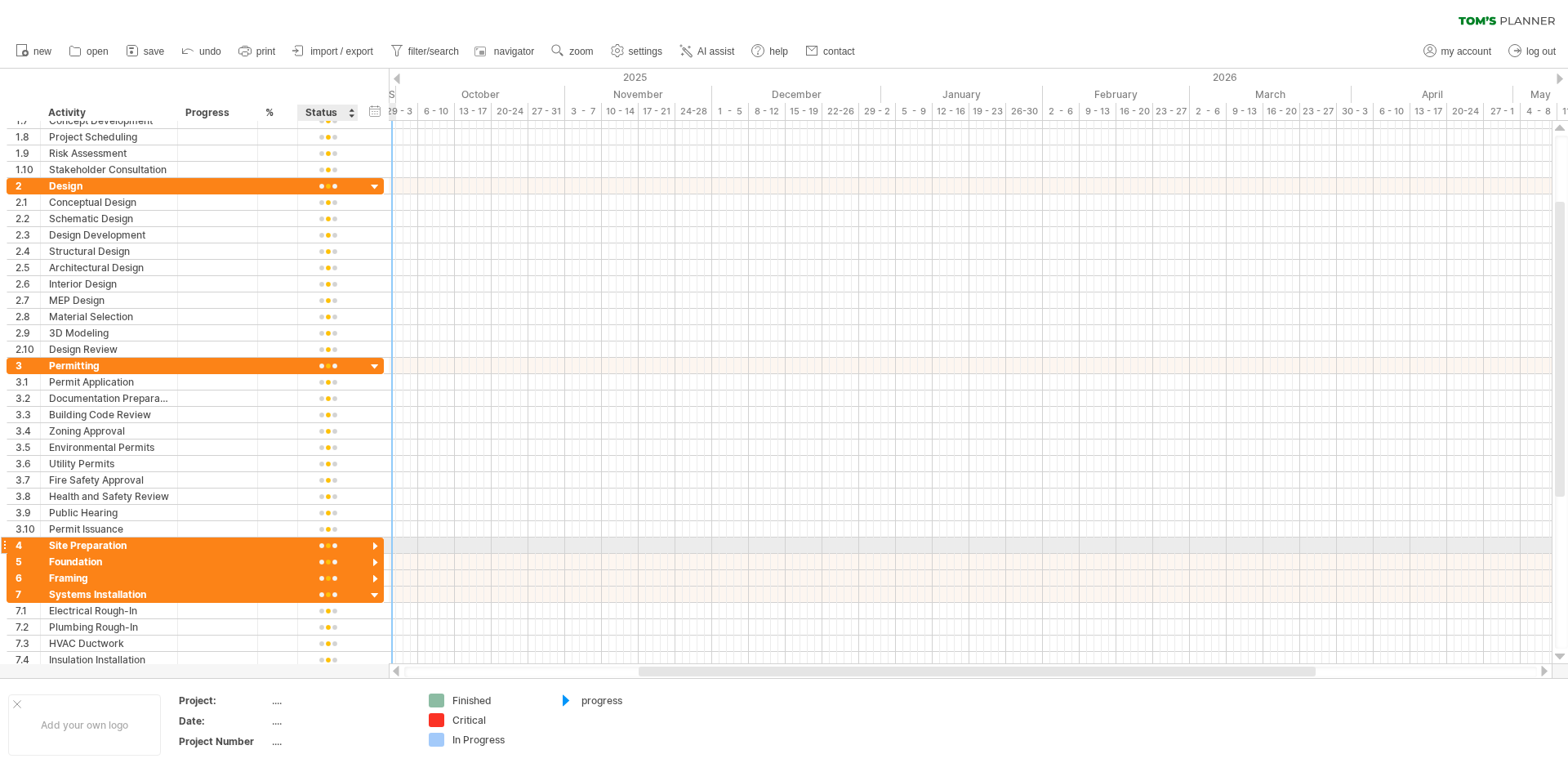
click at [374, 542] on div at bounding box center [375, 546] width 16 height 16
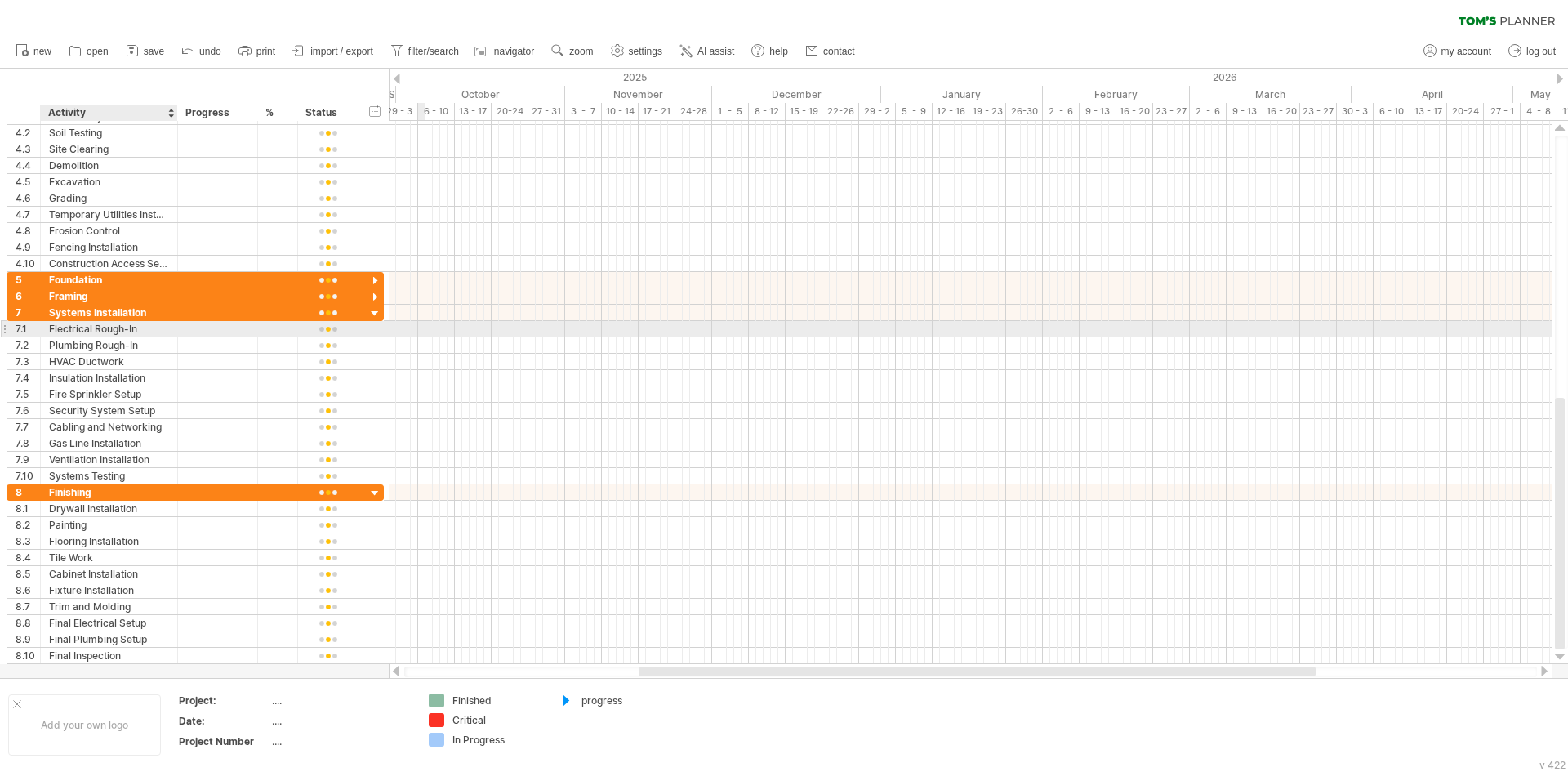
click at [168, 329] on div "Electrical Rough-In" at bounding box center [109, 328] width 120 height 16
click at [392, 330] on div at bounding box center [970, 328] width 1164 height 17
click at [374, 320] on div at bounding box center [375, 313] width 16 height 16
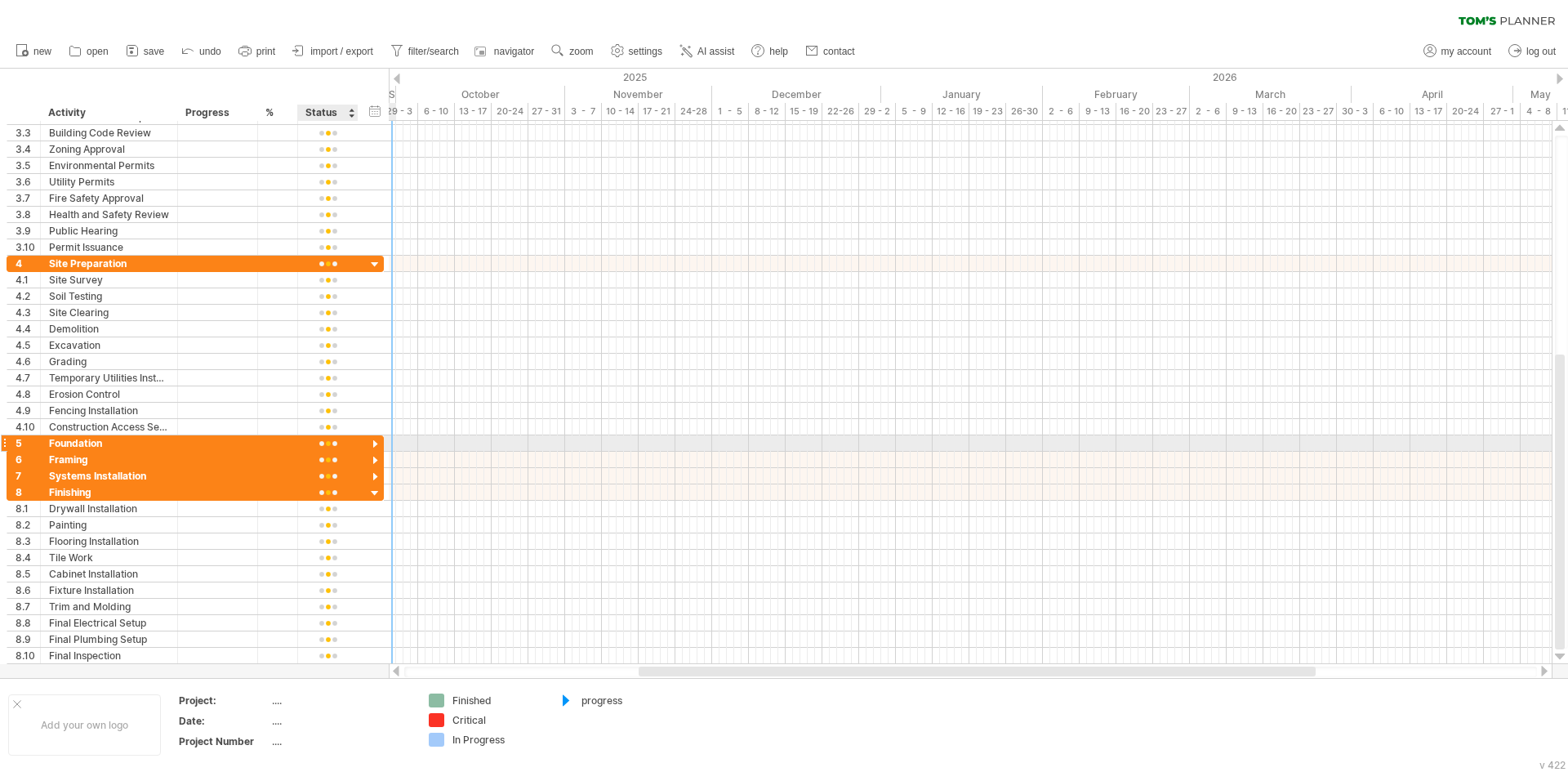
click at [370, 442] on div at bounding box center [375, 444] width 16 height 16
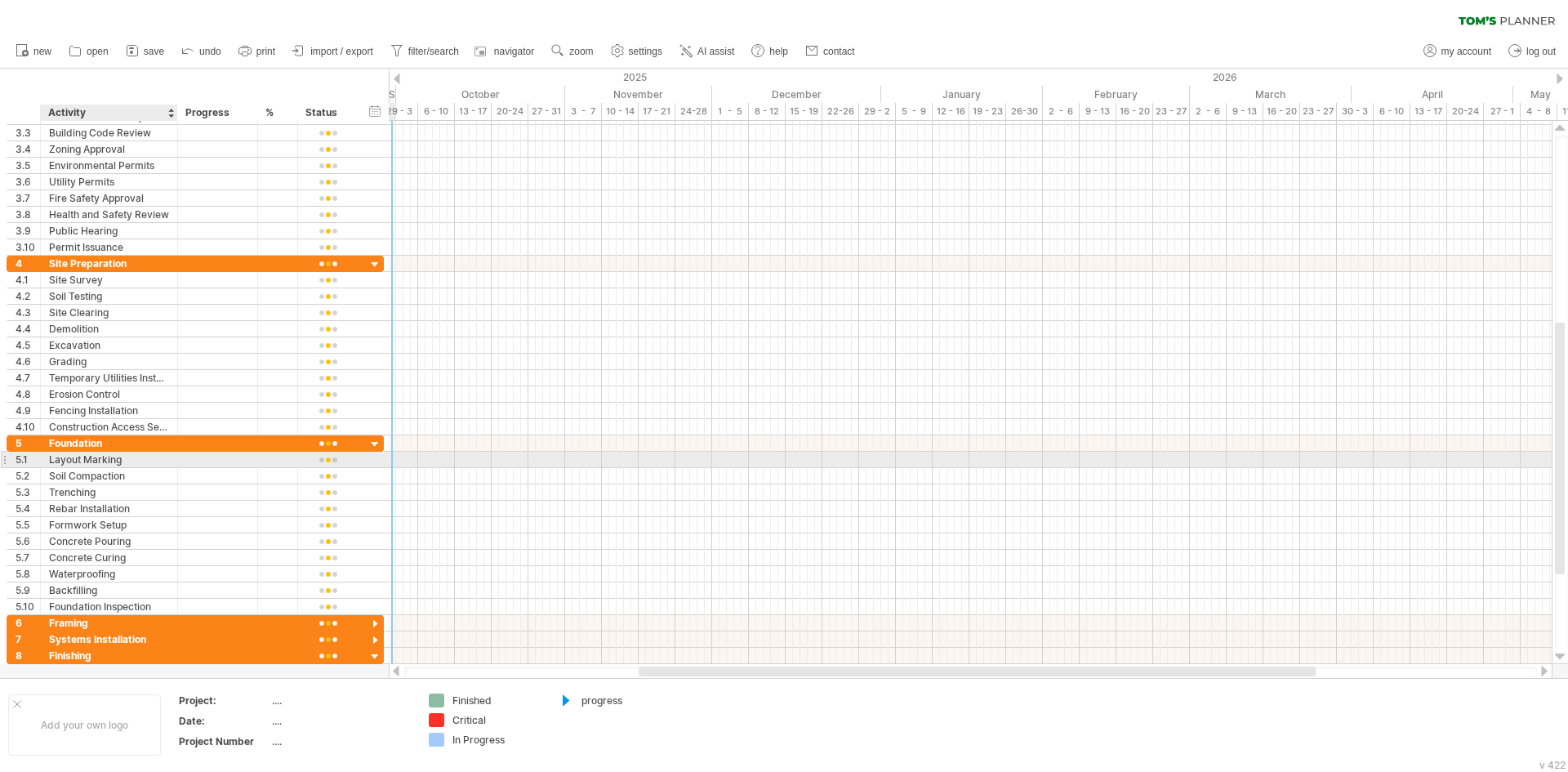
click at [159, 462] on div "Layout Marking" at bounding box center [109, 459] width 120 height 16
click at [376, 443] on div at bounding box center [375, 444] width 16 height 16
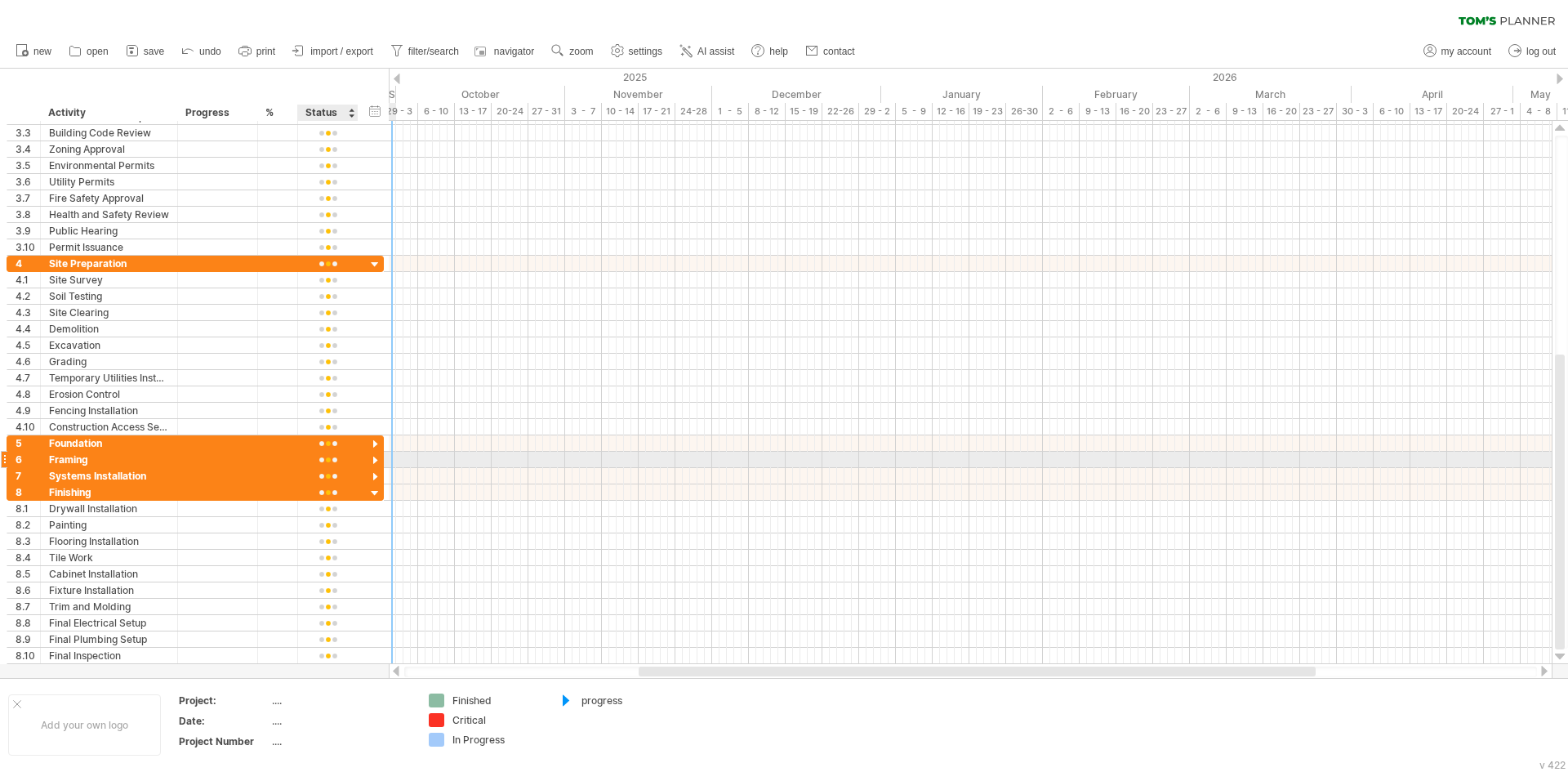
click at [375, 459] on div at bounding box center [375, 460] width 16 height 16
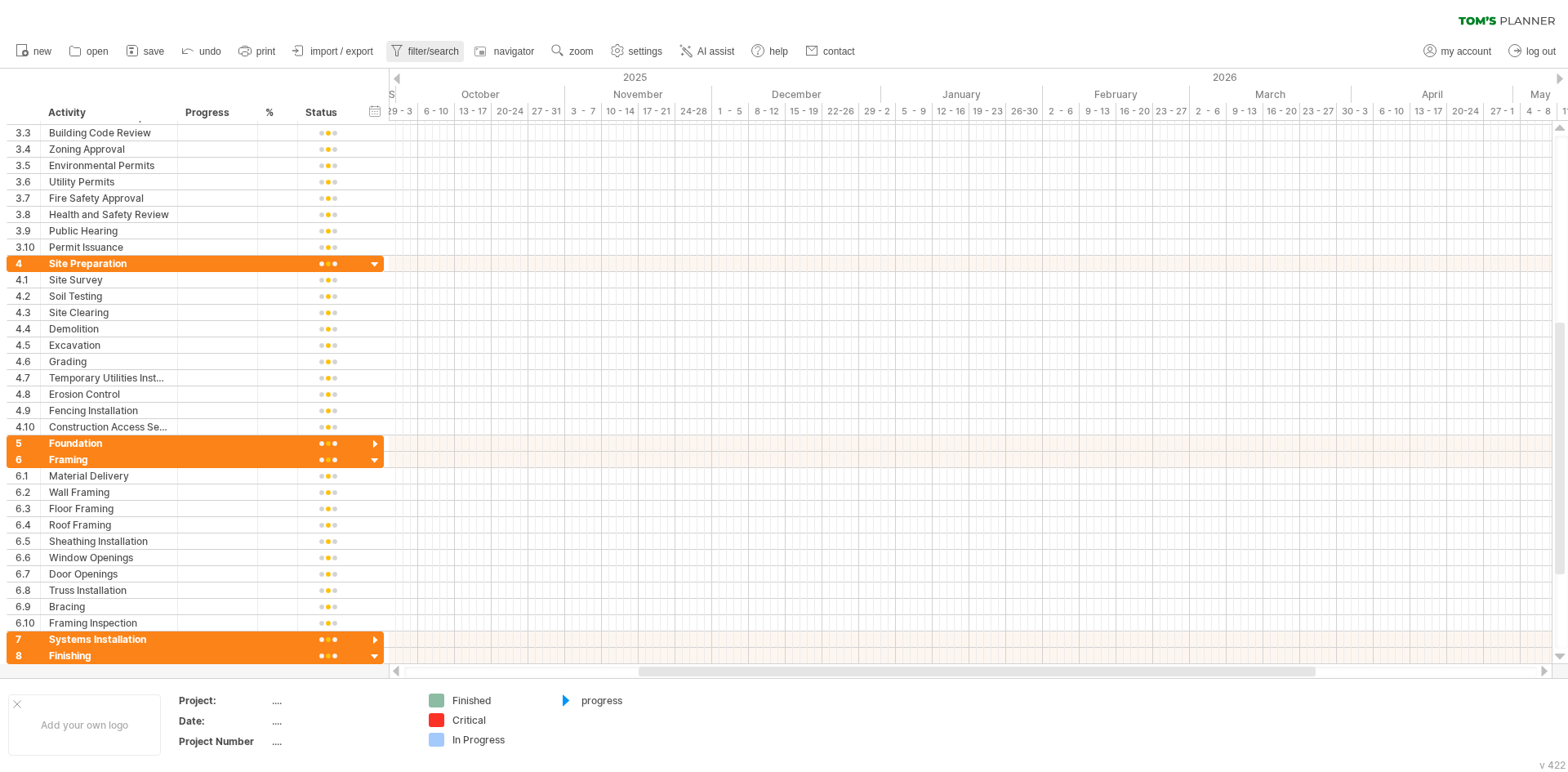
click at [446, 50] on span "filter/search" at bounding box center [433, 51] width 51 height 11
type input "**********"
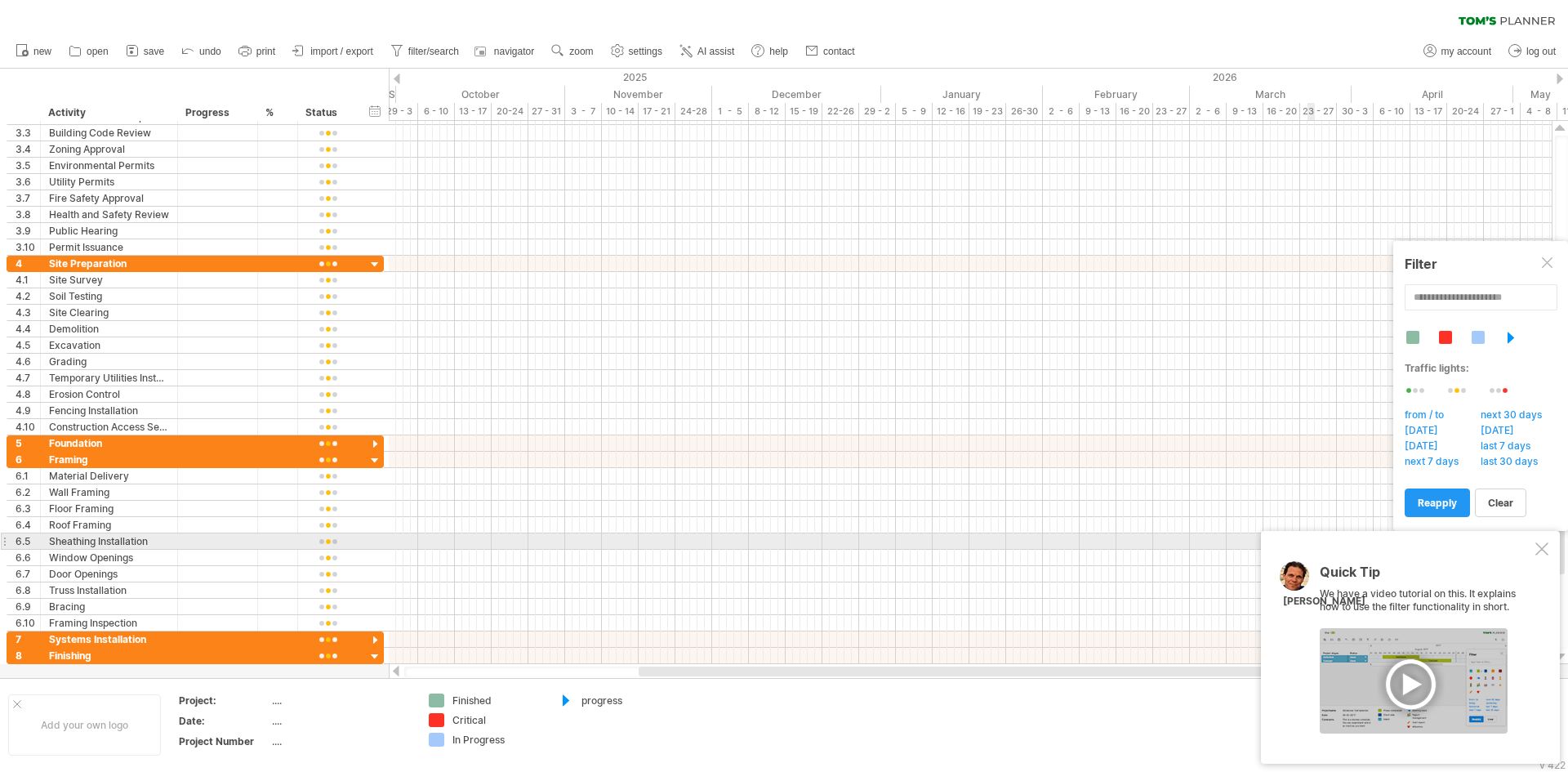
click at [1544, 548] on div at bounding box center [1543, 548] width 13 height 13
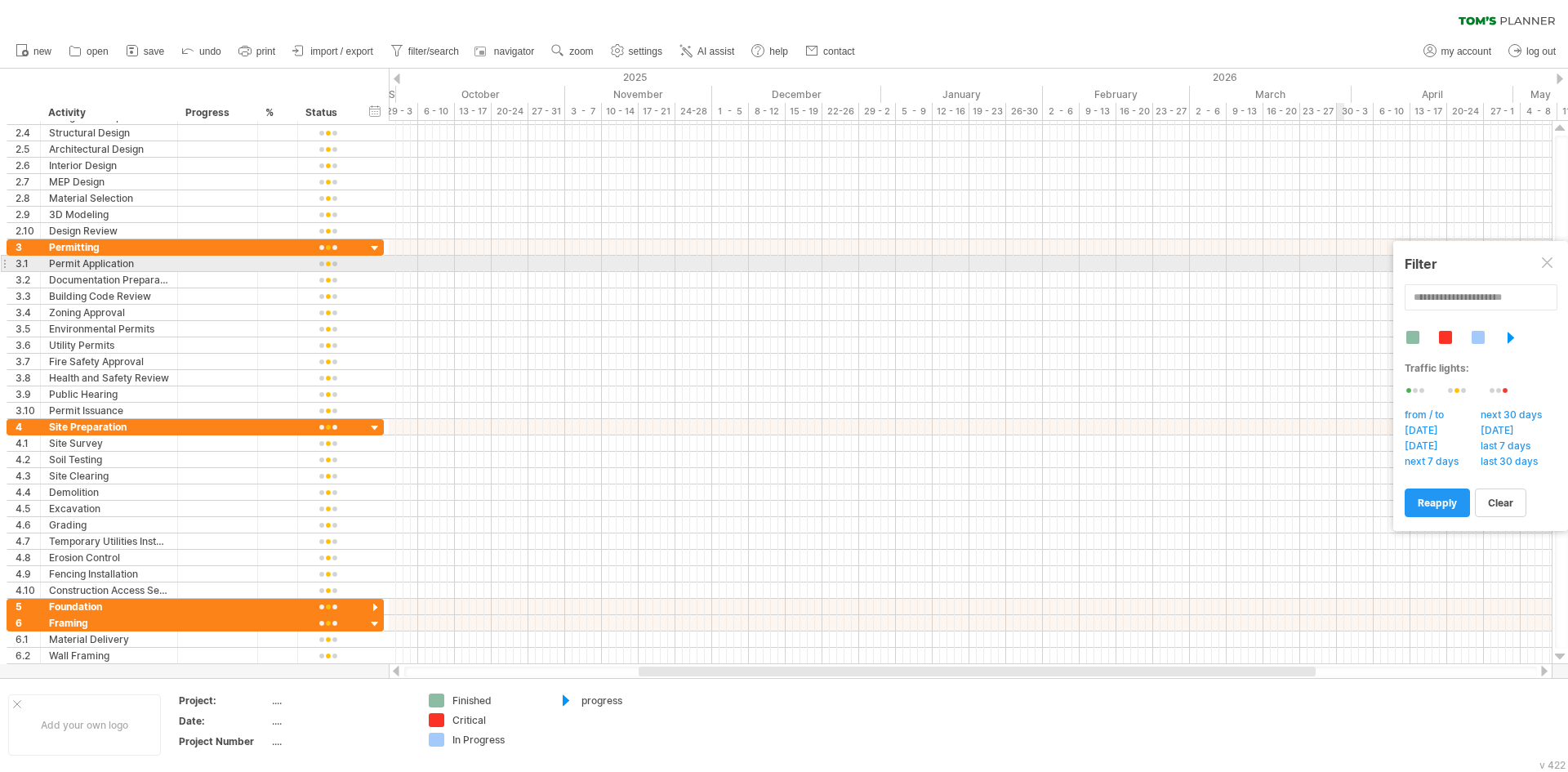
click at [1555, 258] on div at bounding box center [1549, 264] width 13 height 13
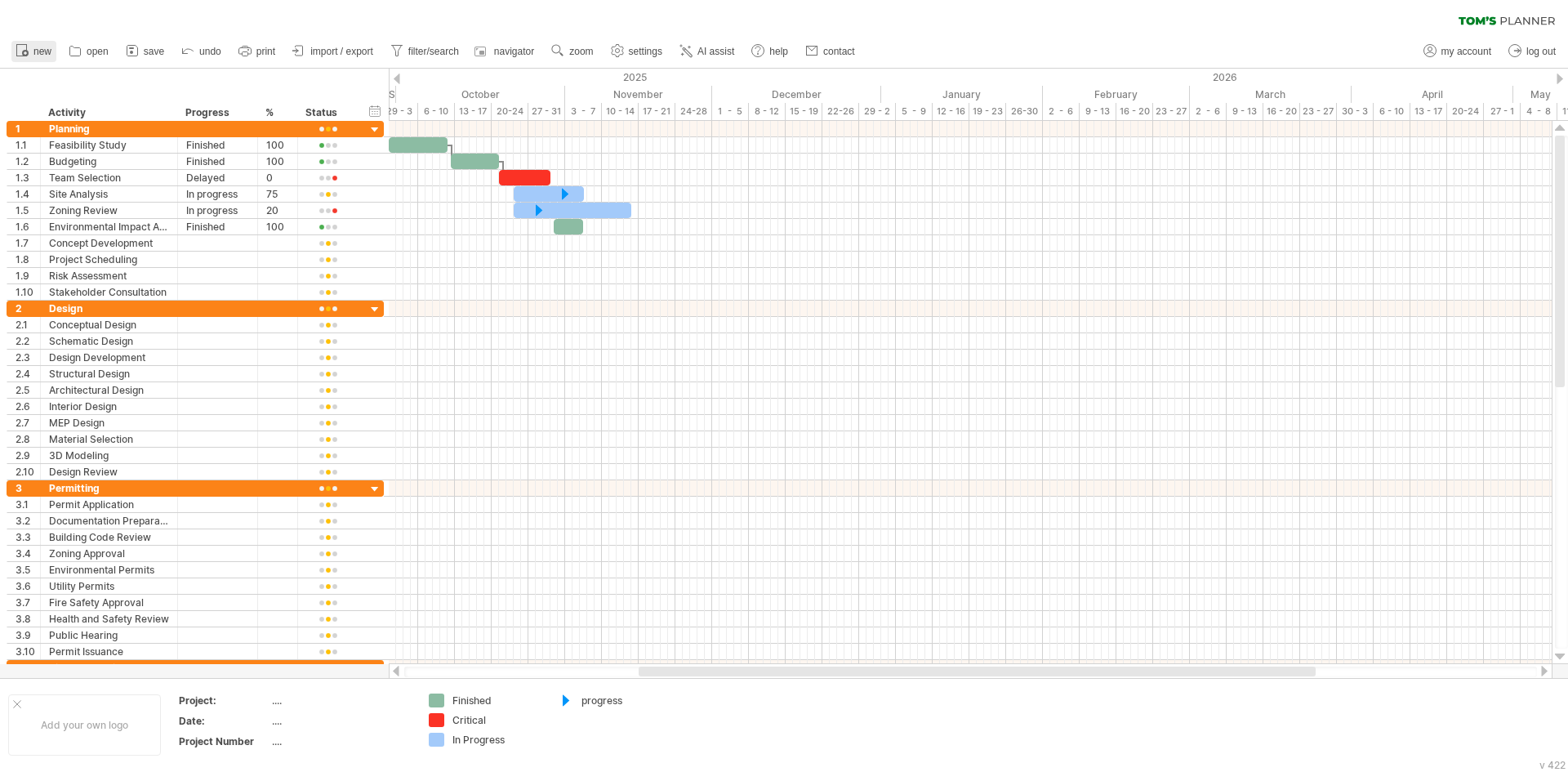
click at [35, 47] on span "new" at bounding box center [42, 51] width 18 height 11
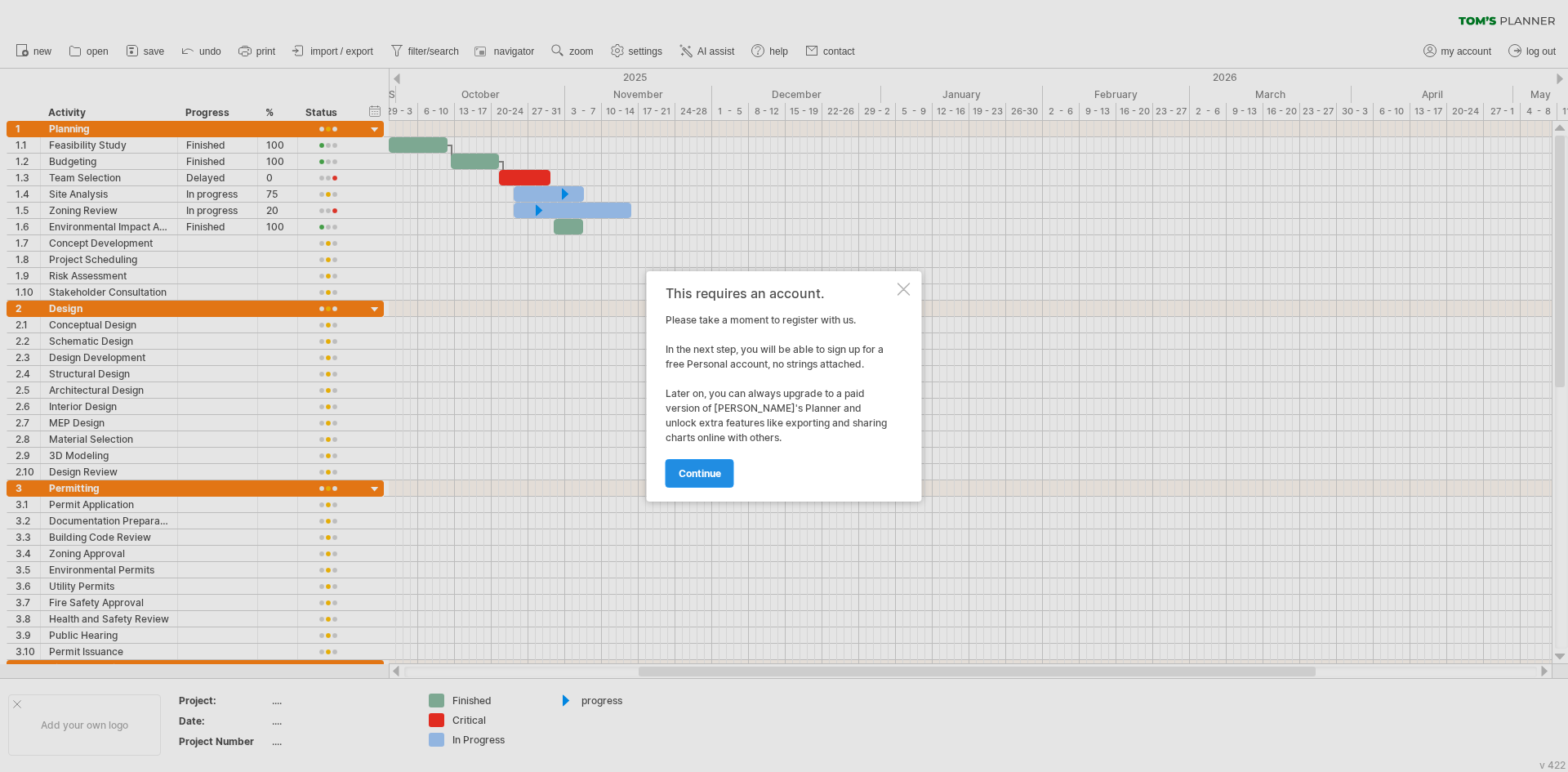
click at [696, 475] on span "continue" at bounding box center [699, 473] width 42 height 12
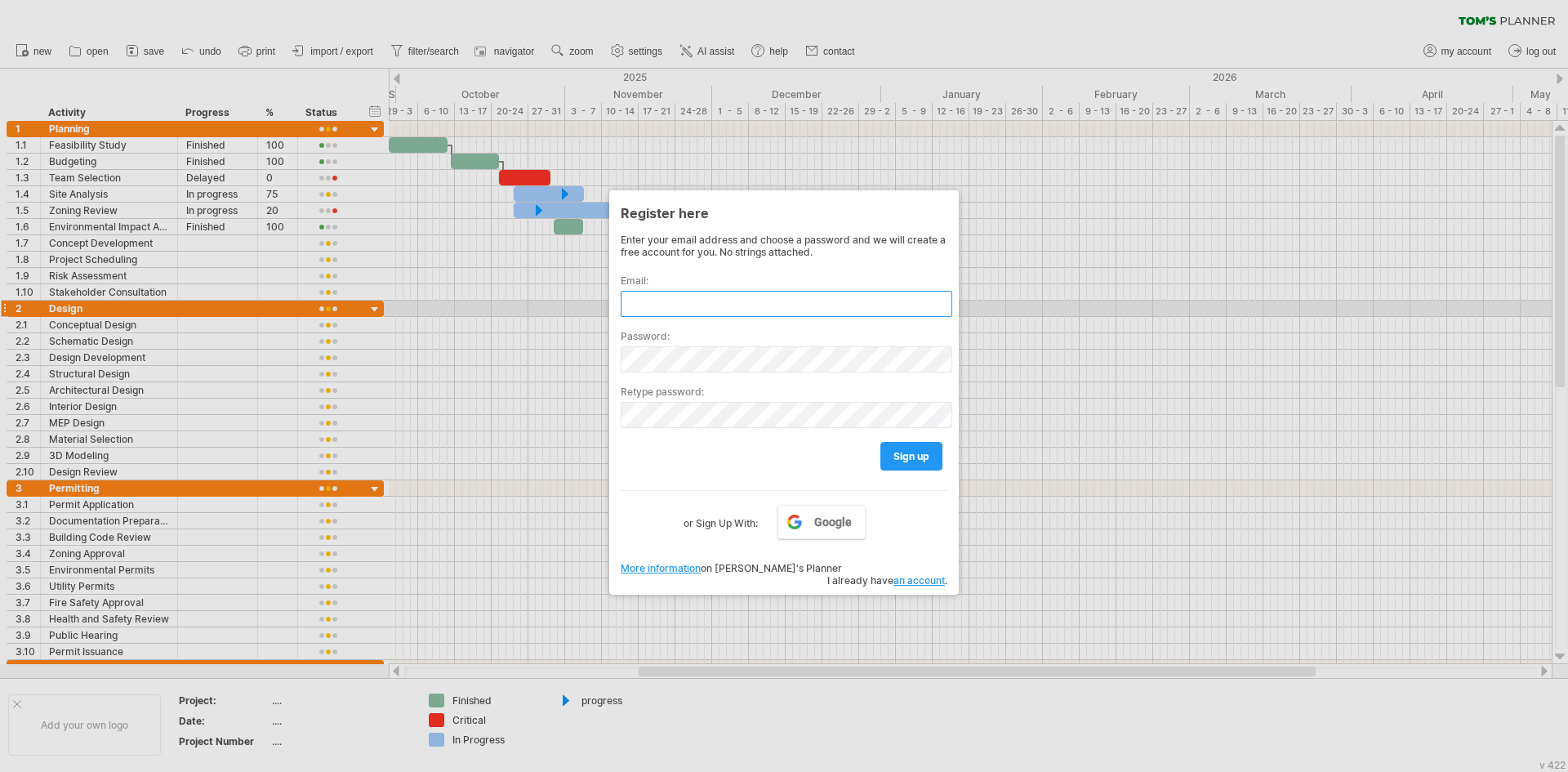
click at [679, 304] on input "text" at bounding box center [786, 304] width 331 height 26
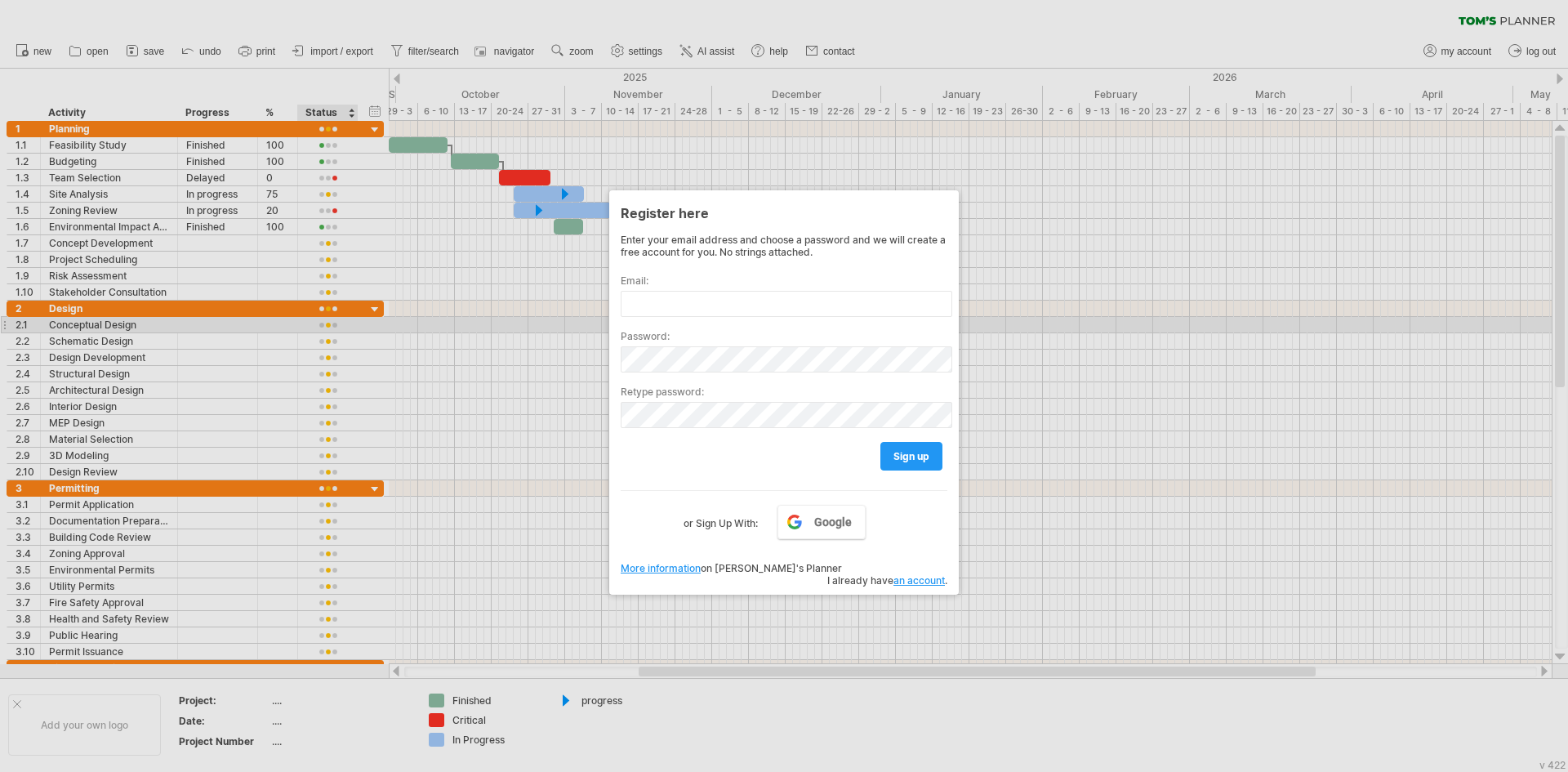
click at [407, 300] on div at bounding box center [784, 386] width 1568 height 772
